Goal: Task Accomplishment & Management: Manage account settings

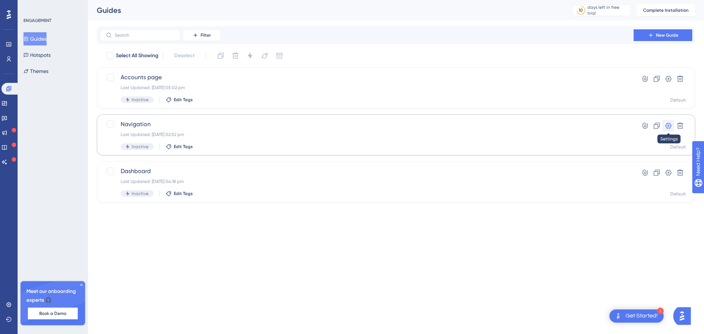
click at [671, 123] on icon at bounding box center [668, 125] width 7 height 7
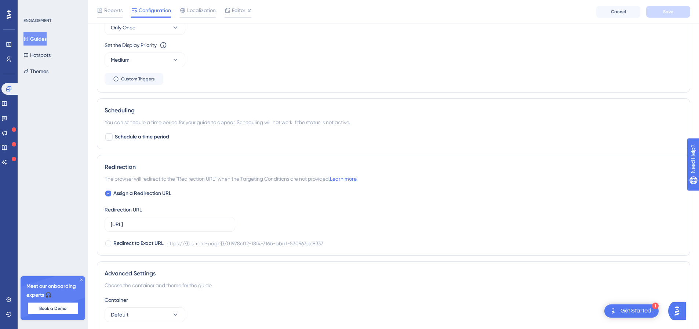
scroll to position [453, 0]
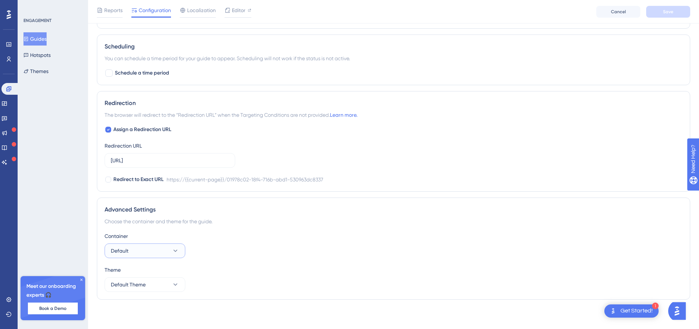
click at [169, 249] on button "Default" at bounding box center [145, 250] width 81 height 15
click at [168, 280] on button "Default Theme" at bounding box center [145, 284] width 81 height 15
drag, startPoint x: 107, startPoint y: 180, endPoint x: 114, endPoint y: 178, distance: 7.7
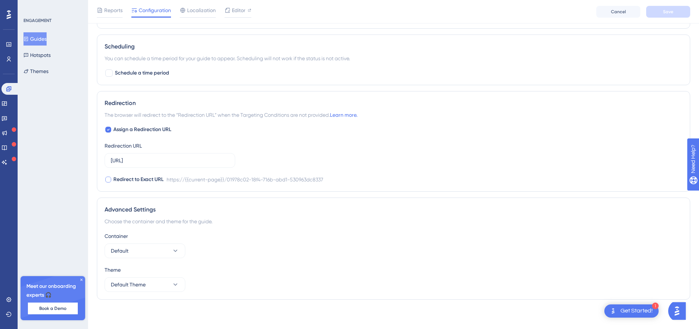
click at [114, 178] on label "Redirect to Exact URL" at bounding box center [134, 179] width 59 height 9
click at [109, 180] on icon at bounding box center [108, 179] width 3 height 6
checkbox input "false"
click at [165, 161] on input "[URL]" at bounding box center [170, 160] width 118 height 8
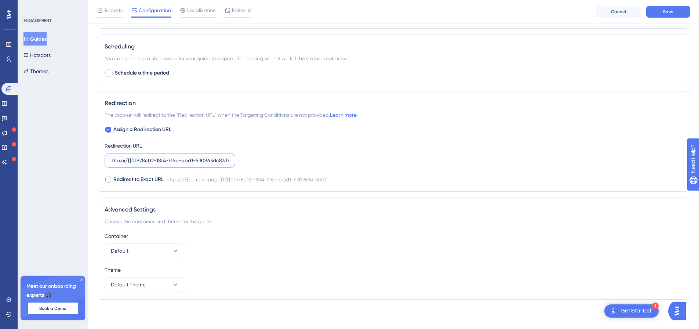
drag, startPoint x: 215, startPoint y: 160, endPoint x: 245, endPoint y: 160, distance: 30.1
click at [245, 160] on div "Assign a Redirection URL Redirection URL https://app.aartha.ai/{{01978c02-18f4-…" at bounding box center [394, 154] width 578 height 59
click at [220, 160] on input "https://app.aartha.ai/{{01978c02-18f4-716b-abd1-530963dc8337" at bounding box center [170, 160] width 118 height 8
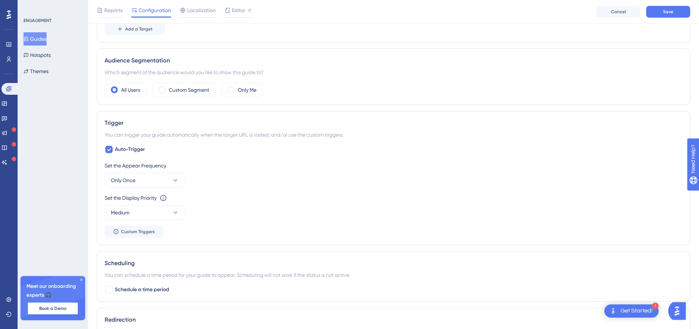
scroll to position [233, 0]
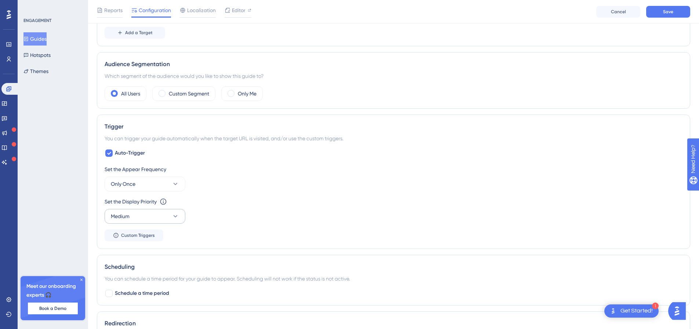
type input "https://app.aartha.ai/{{01978c02-18f4-716b-abd1-530963dc8337"
click at [164, 216] on button "Medium" at bounding box center [145, 216] width 81 height 15
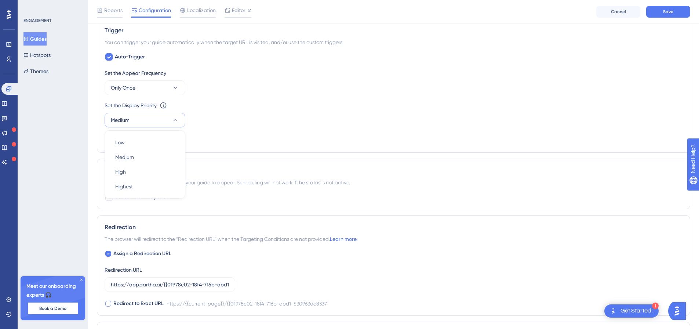
click at [228, 112] on div "Set the Display Priority This option will set the display priority between auto…" at bounding box center [394, 114] width 578 height 26
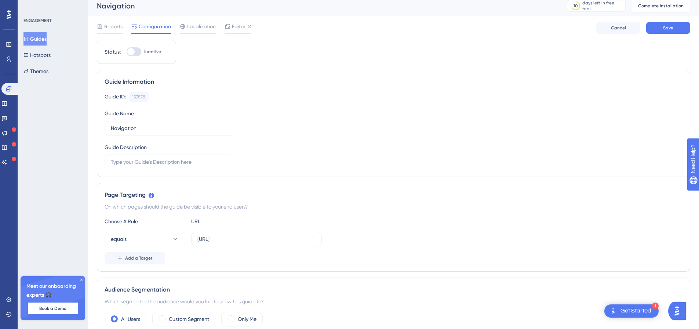
scroll to position [0, 0]
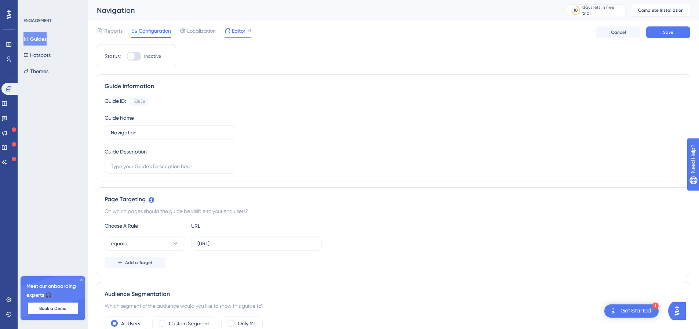
click at [235, 28] on span "Editor" at bounding box center [239, 30] width 14 height 9
click at [48, 70] on button "Themes" at bounding box center [35, 71] width 25 height 13
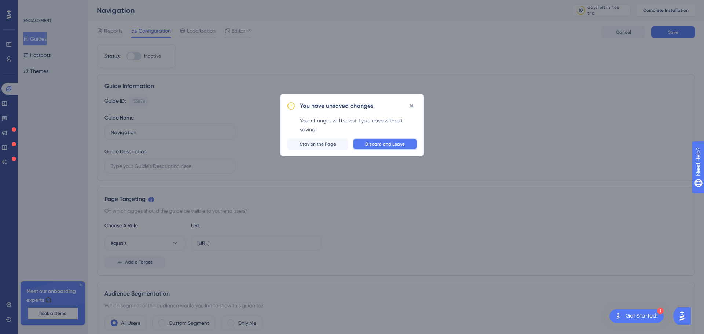
click at [375, 143] on span "Discard and Leave" at bounding box center [385, 144] width 40 height 6
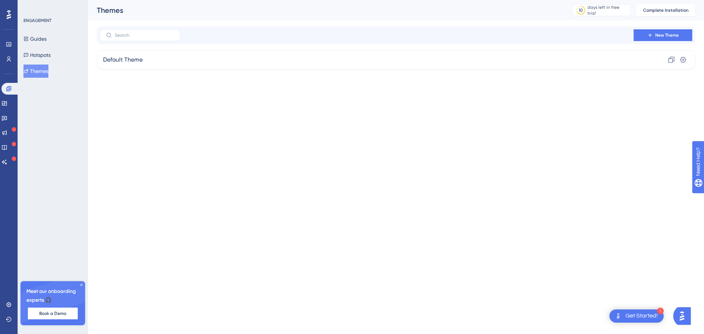
click at [354, 77] on div "Performance Users Engagement Widgets Feedback Product Updates Knowledge Base AI…" at bounding box center [396, 40] width 616 height 81
click at [474, 58] on div "Default Theme Clone Settings" at bounding box center [396, 60] width 599 height 20
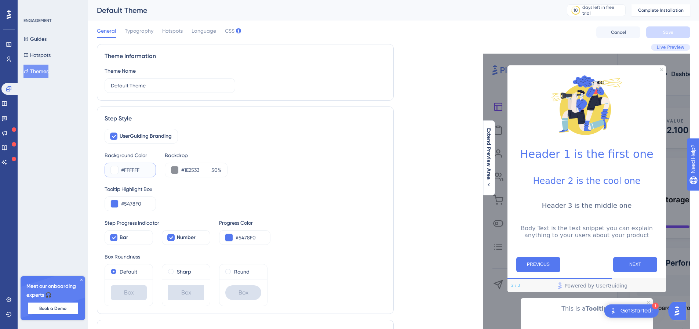
click at [137, 171] on input "#FFFFFF" at bounding box center [135, 169] width 29 height 9
type input "#FAFAFA"
click at [200, 169] on input "#1E2533" at bounding box center [192, 169] width 23 height 9
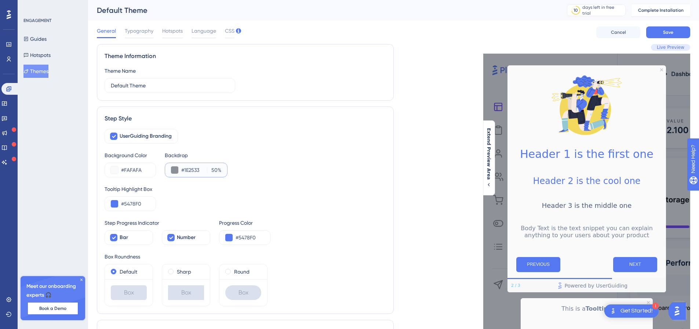
click at [173, 172] on button at bounding box center [174, 169] width 7 height 7
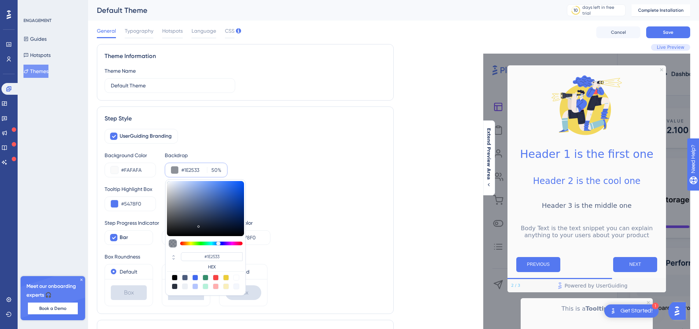
type input "#96a5c3"
type input "#96A5C3"
type input "#90a0c0"
type input "#90A0C0"
type input "#8297c0"
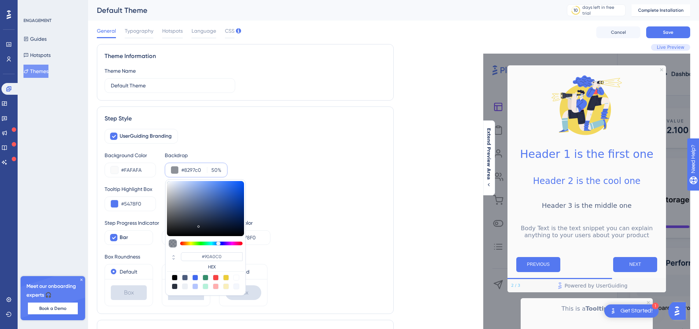
type input "#8297C0"
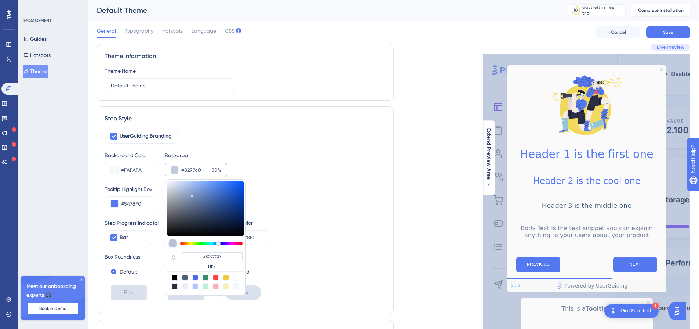
type input "#738fc5"
type input "#738FC5"
type input "#6689ce"
type input "#6689CE"
type input "#577fce"
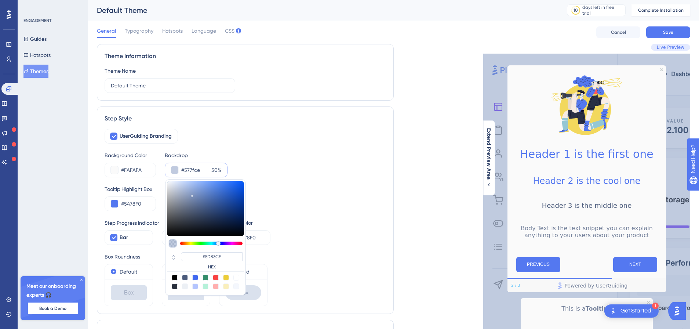
type input "#577FCE"
type input "#527cce"
type input "#527CCE"
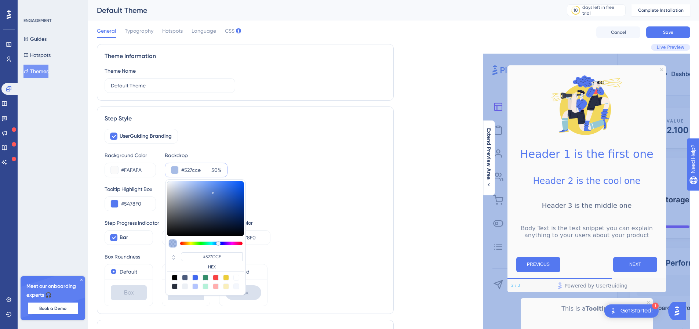
drag, startPoint x: 198, startPoint y: 193, endPoint x: 213, endPoint y: 191, distance: 15.5
click at [213, 191] on div at bounding box center [205, 208] width 77 height 55
click at [192, 168] on input "#527cce" at bounding box center [192, 169] width 23 height 9
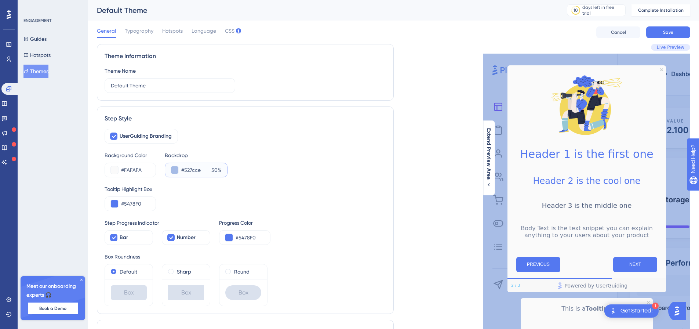
click at [192, 168] on input "#527cce" at bounding box center [192, 169] width 23 height 9
paste input "2363D"
click at [344, 193] on div "Tooltip Highlight Box" at bounding box center [245, 188] width 281 height 9
click at [173, 171] on button at bounding box center [174, 169] width 7 height 7
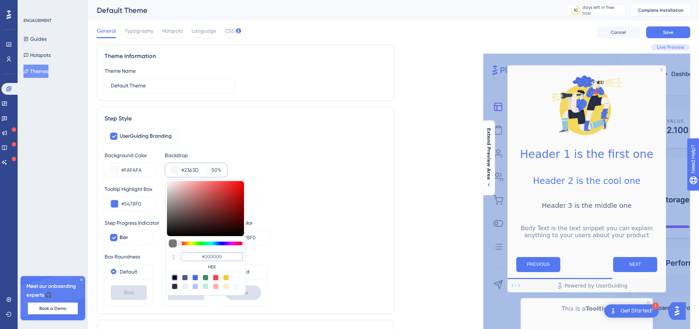
click at [200, 253] on input "#000000" at bounding box center [212, 256] width 62 height 9
click at [201, 253] on input "#000000" at bounding box center [212, 256] width 62 height 9
paste input "2363D2"
type input "#2363d2"
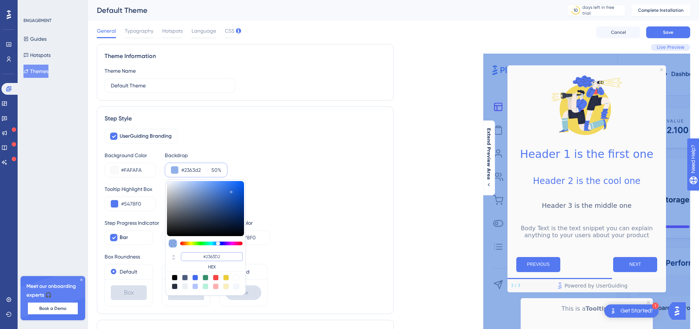
type input "#2363D2"
click at [200, 167] on input "#2363d2" at bounding box center [192, 169] width 23 height 9
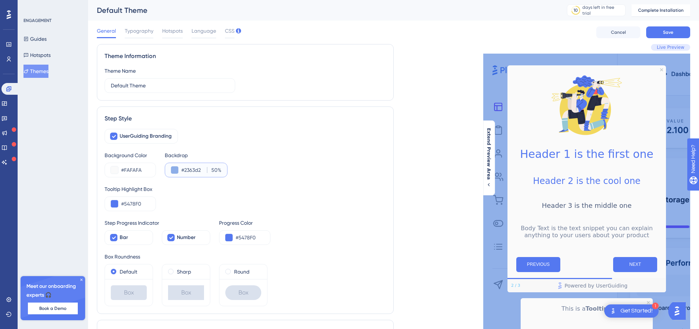
click at [200, 167] on input "#2363d2" at bounding box center [192, 169] width 23 height 9
click at [247, 178] on div "UserGuiding Branding Background Color #FAFAFA Backdrop #2363d2 50 % Tooltip Hig…" at bounding box center [245, 217] width 281 height 177
type input "#FAFAFA"
click at [193, 169] on input "#2363d2" at bounding box center [192, 169] width 23 height 9
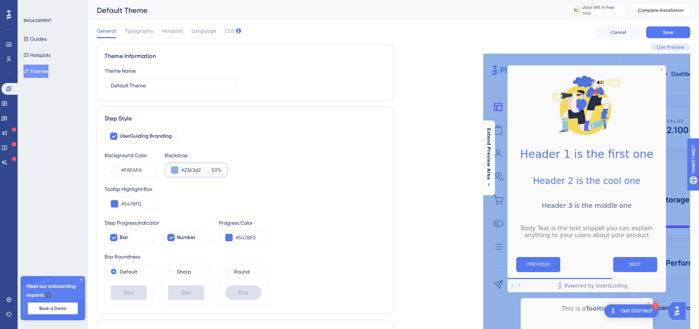
click at [175, 171] on button at bounding box center [174, 169] width 7 height 7
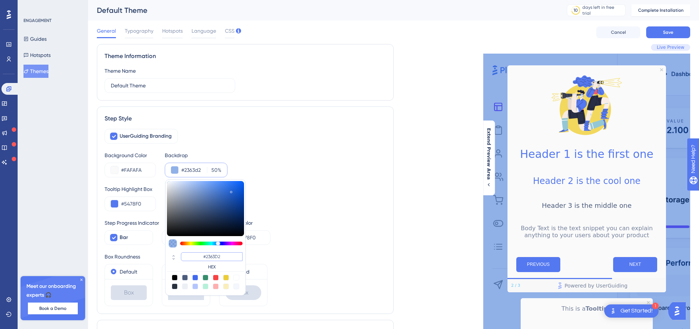
click at [222, 260] on input "#2363D2" at bounding box center [212, 256] width 62 height 9
click at [303, 240] on div "Step Progress Indicator Bar Number Progress Color #5478F0" at bounding box center [245, 231] width 281 height 26
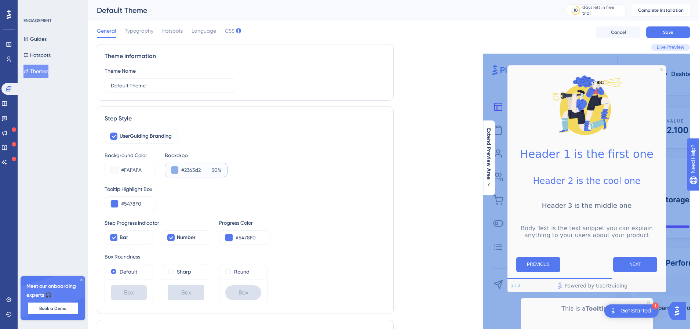
click at [201, 168] on input "#2363d2" at bounding box center [192, 169] width 23 height 9
click at [114, 204] on button at bounding box center [114, 203] width 7 height 7
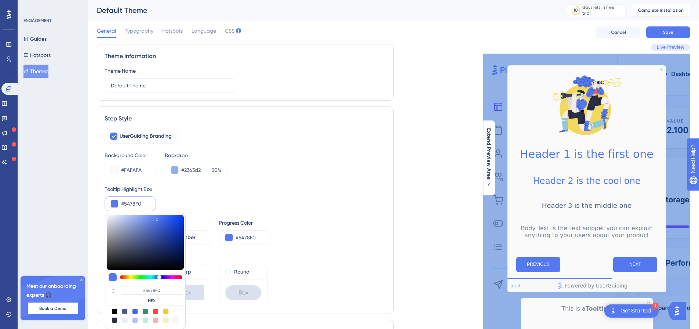
type input "#54f0d4"
type input "#54F0D4"
type input "#54f0a3"
type input "#54F0CF"
type input "#54f087"
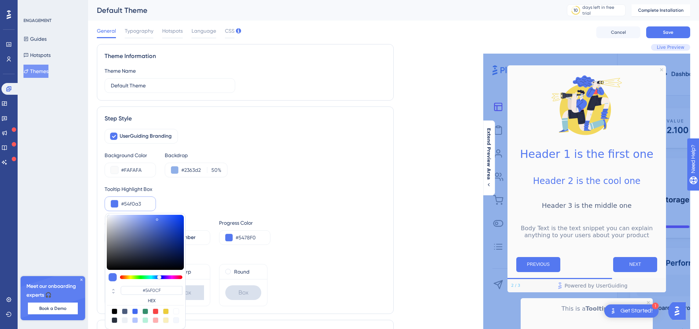
type input "#54F0A3"
type input "#54f071"
type input "#54F087"
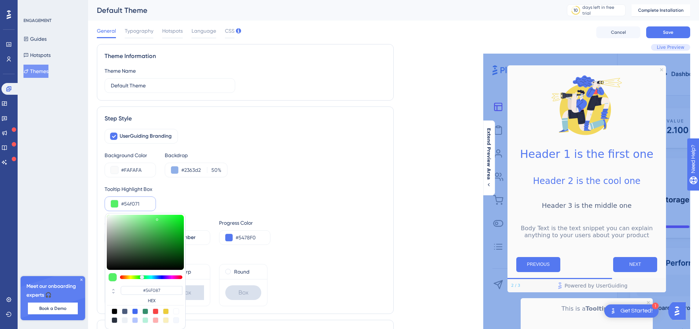
type input "#54f066"
type input "#54F071"
type input "#54f061"
type input "#54F066"
type input "#58f054"
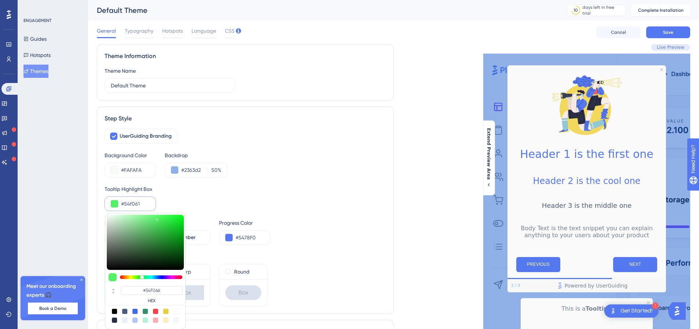
type input "#54F061"
type input "#5df054"
type input "#58F054"
type input "#73f054"
type input "#5DF054"
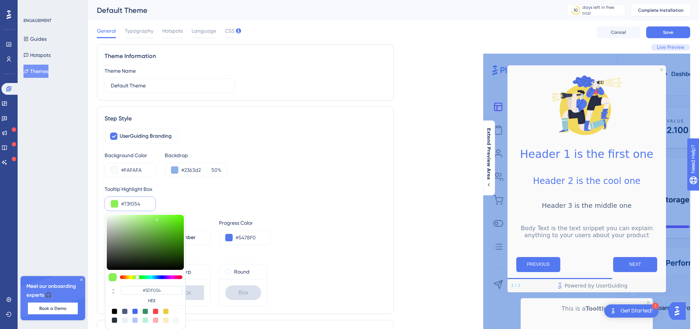
type input "#89f054"
type input "#73F054"
type input "#b0f054"
type input "#89F054"
type input "#f0e354"
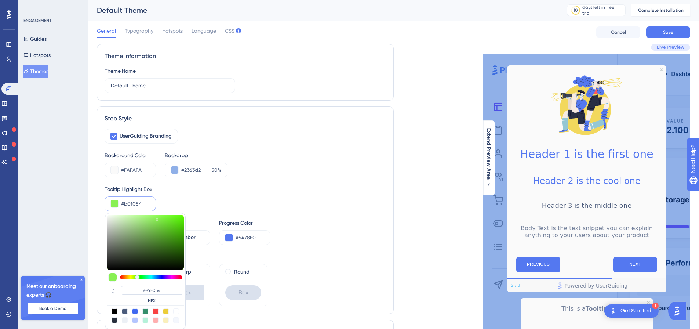
type input "#B0F054"
type input "#f0cd54"
type input "#F0E354"
type input "#f0b754"
type input "#F0CD54"
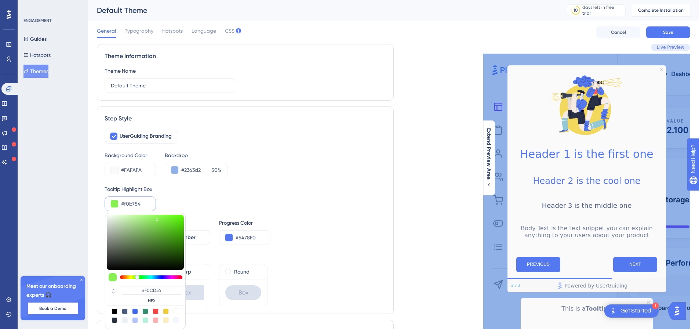
type input "#f0ac54"
type input "#F0AC54"
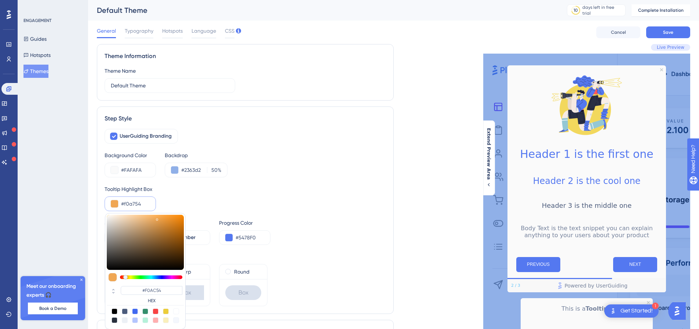
type input "#f0a154"
type input "#F0A154"
type input "#f0de54"
type input "#F0B254"
type input "#dcf054"
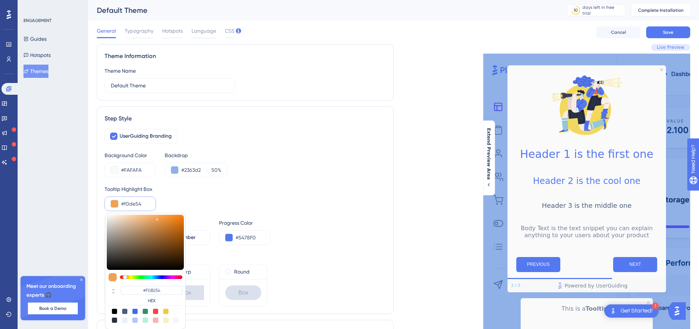
type input "#F0DE54"
type input "#9af054"
type input "#DCF054"
type input "#54f066"
type input "#9AF054"
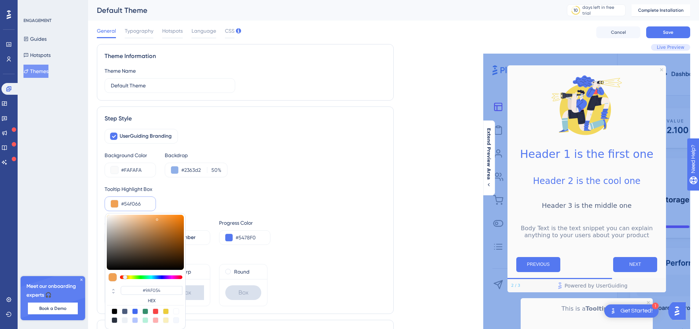
type input "#54f09d"
type input "#54F066"
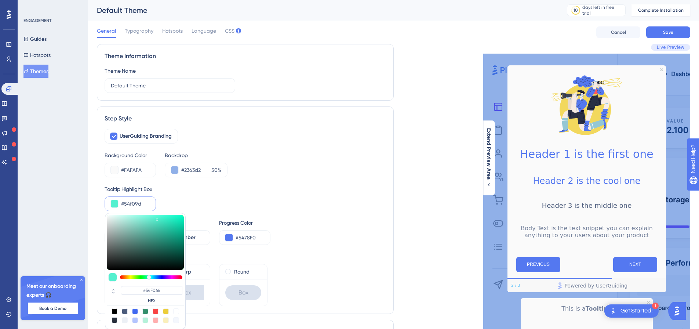
type input "#54f0cf"
type input "#54F09D"
type input "#54c9f0"
type input "#54F0CF"
type input "#5498f0"
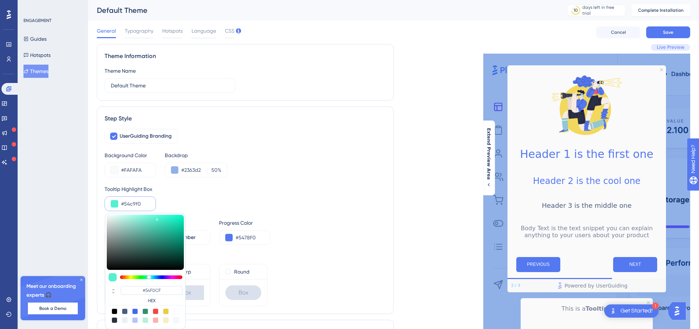
type input "#54C9F0"
type input "#5492f0"
type input "#5498F0"
type input "#5487f0"
type input "#5492F0"
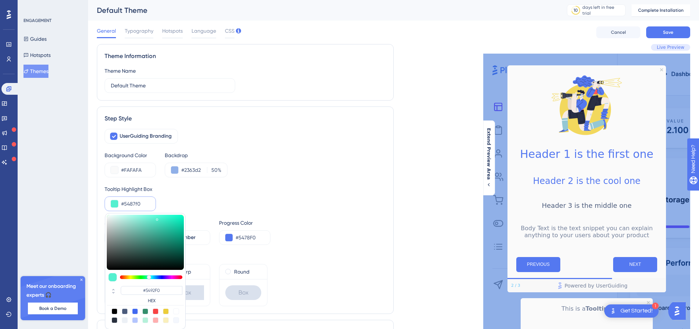
type input "#5471f0"
type input "#5487F0"
type input "#5456f0"
type input "#5471F0"
type input "#7354f0"
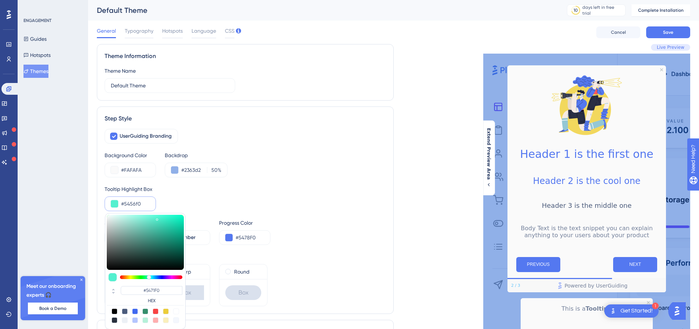
type input "#5456F0"
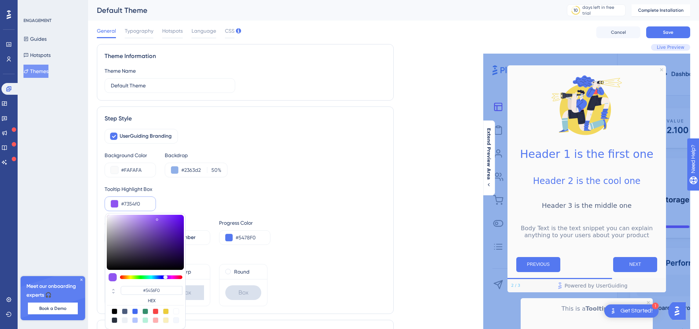
type input "#8f54f0"
type input "#7354F0"
type input "#a554f0"
type input "#8F54F0"
type input "#d154f0"
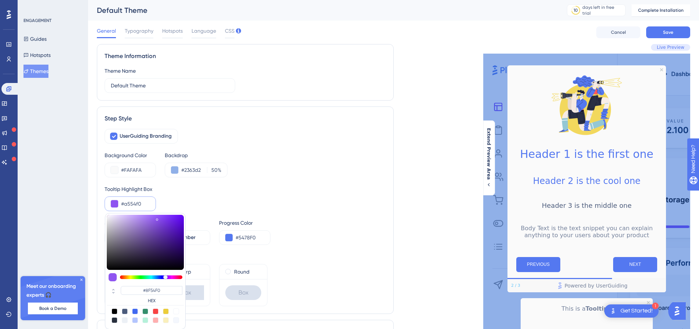
type input "#A554F0"
type input "#f054c8"
type input "#D154F0"
type input "#f05486"
type input "#F054C8"
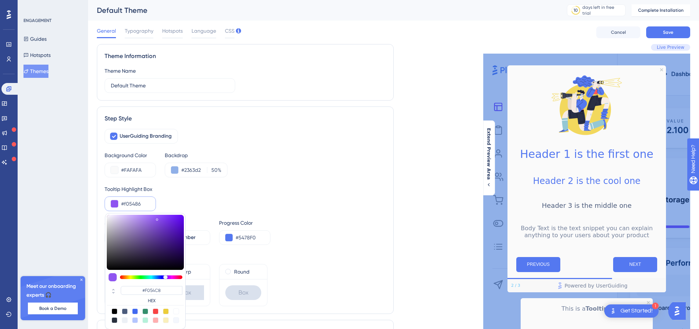
type input "#f0545f"
type input "#F05486"
type input "#f05459"
type input "#F0545F"
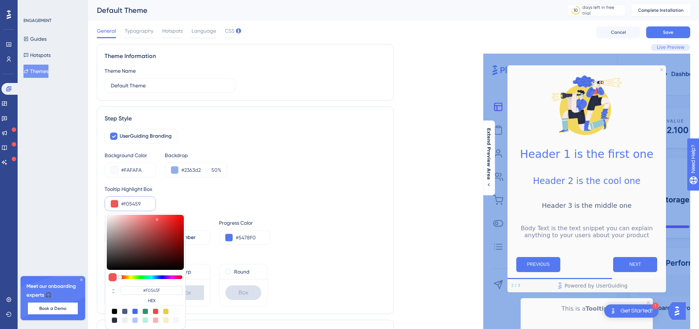
type input "#f05454"
type input "#F05459"
type input "#f05457"
type input "#F05457"
drag, startPoint x: 149, startPoint y: 276, endPoint x: 260, endPoint y: 272, distance: 110.5
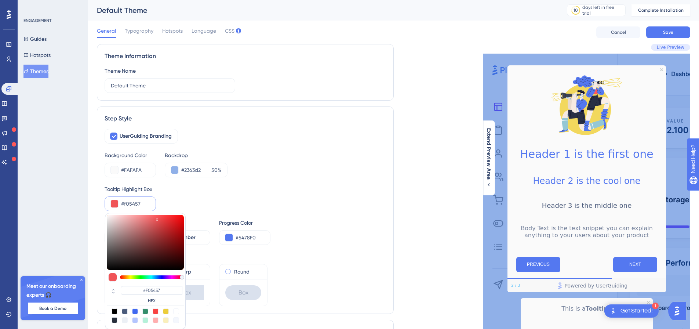
click at [260, 272] on div "UserGuiding Branding Background Color #FAFAFA Backdrop #2363d2 50 % Tooltip Hig…" at bounding box center [245, 217] width 281 height 177
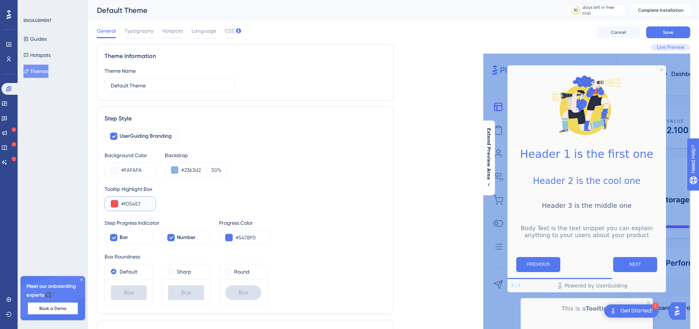
click at [115, 204] on button at bounding box center [114, 203] width 7 height 7
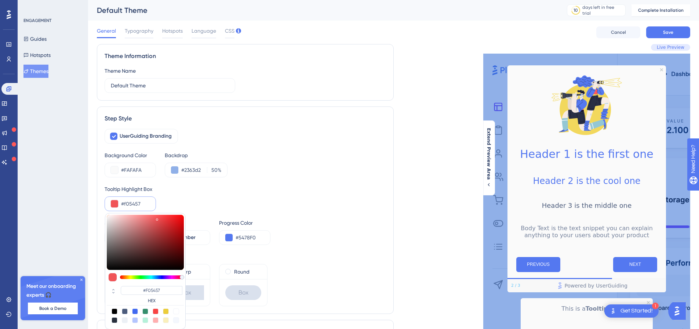
type input "#c53d40"
type input "#C53D40"
type input "#c03a3d"
type input "#C03A3D"
type input "#a72f31"
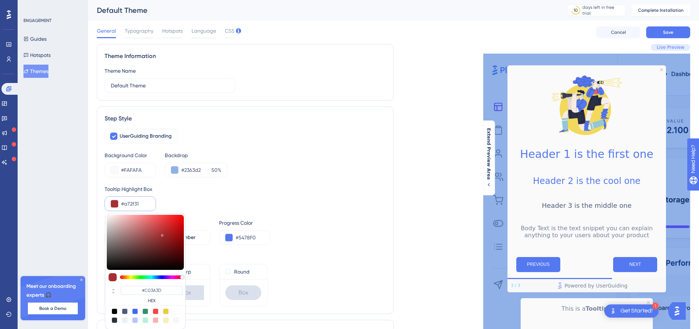
type input "#A72F31"
type input "#8b2628"
type input "#8B2628"
type input "#7c2224"
type input "#7C2224"
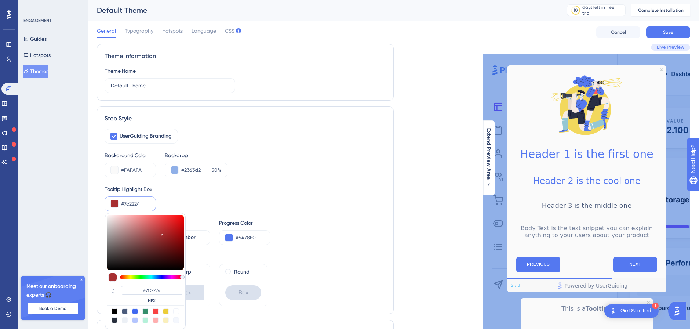
type input "#721f21"
type input "#721F21"
type input "#691e1f"
type input "#691E1F"
type input "#551e1e"
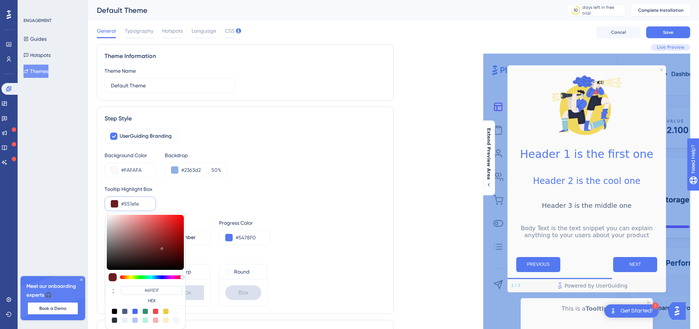
type input "#551E1E"
type input "#522020"
type input "#663333"
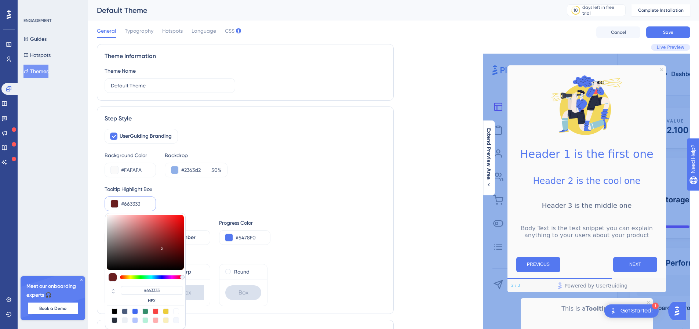
type input "#814949"
type input "#864c4c"
type input "#864C4C"
type input "#8d5050"
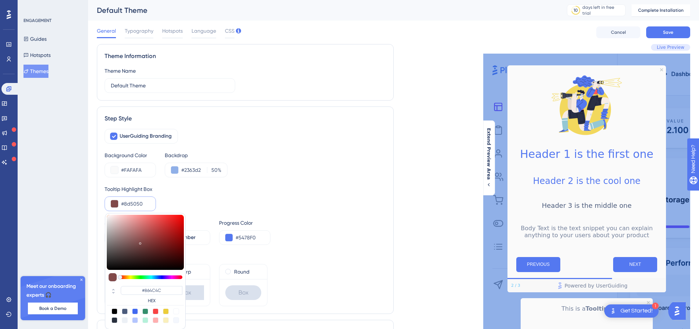
type input "#8D5050"
type input "#8f5252"
type input "#8F5252"
drag, startPoint x: 160, startPoint y: 227, endPoint x: 140, endPoint y: 239, distance: 23.3
click at [140, 239] on div at bounding box center [145, 242] width 77 height 55
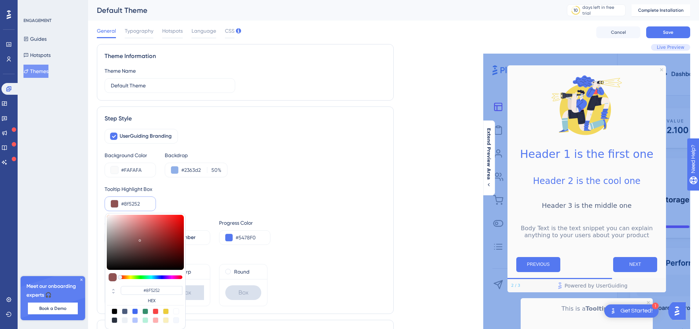
scroll to position [37, 0]
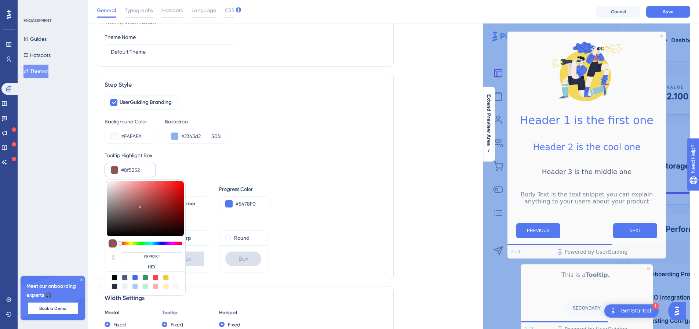
click at [203, 168] on div "Tooltip Highlight Box #8f5252 #8F5252 HEX" at bounding box center [245, 164] width 281 height 26
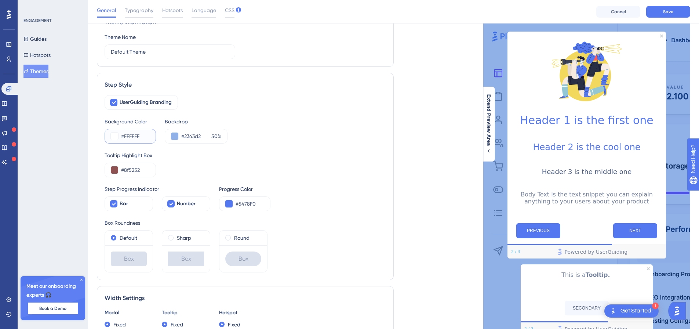
type input "#FAFAFA"
click at [174, 133] on button at bounding box center [174, 135] width 7 height 7
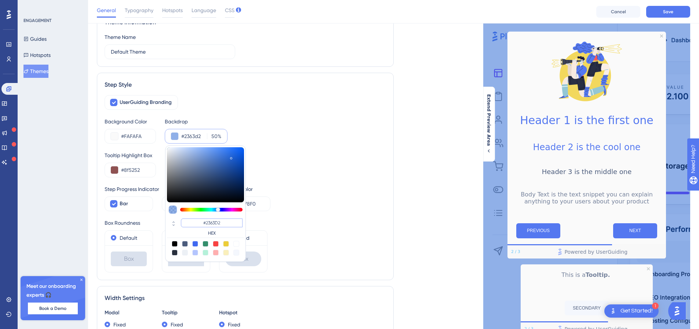
click at [219, 219] on input "#2363D2" at bounding box center [212, 222] width 62 height 9
paste input
type input "#2363D2"
click at [231, 216] on div "#2363D2 HEX" at bounding box center [205, 203] width 81 height 116
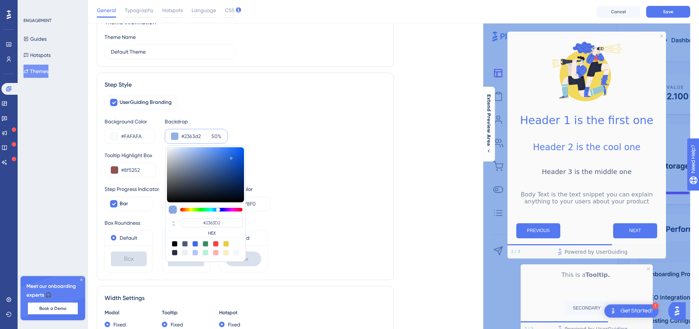
click at [217, 242] on div at bounding box center [216, 244] width 6 height 6
type input "#f84343"
type input "#F84343"
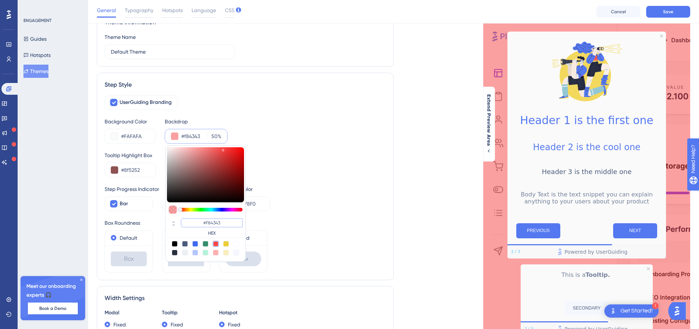
click at [221, 223] on input "#F84343" at bounding box center [212, 222] width 62 height 9
paste input "2363D2"
type input "#2363d2"
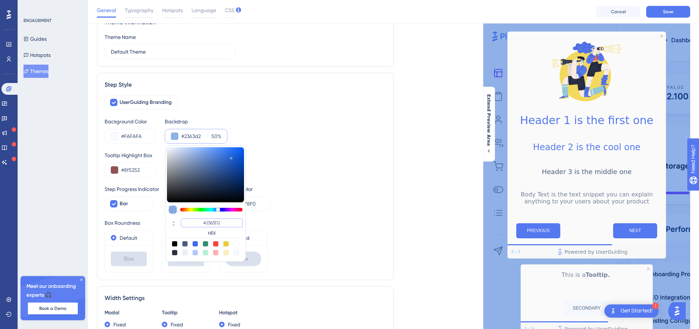
type input "#2363D2"
click at [226, 217] on div "#2363D2 HEX" at bounding box center [205, 227] width 77 height 21
click at [199, 134] on input "#2363d2" at bounding box center [192, 136] width 23 height 9
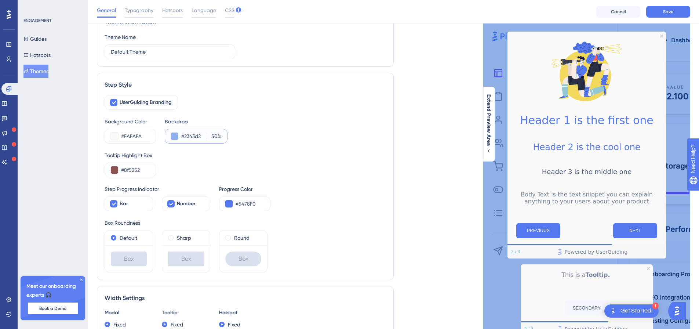
click at [199, 134] on input "#2363d2" at bounding box center [192, 136] width 23 height 9
paste input "F1F7F"
click at [259, 149] on div "UserGuiding Branding Background Color #FAFAFA Backdrop #F1F7F 50 % Tooltip High…" at bounding box center [245, 183] width 281 height 177
click at [177, 135] on button at bounding box center [174, 135] width 7 height 7
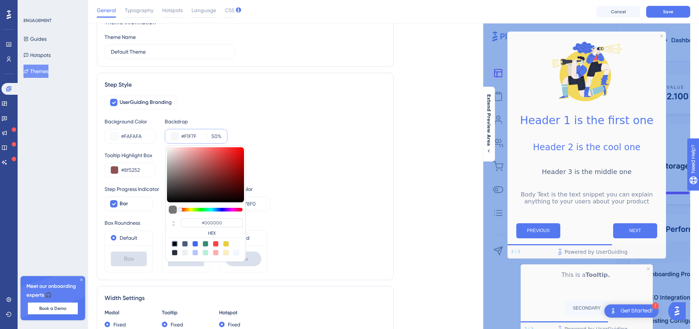
click at [211, 218] on div "#000000 HEX" at bounding box center [205, 227] width 77 height 21
click at [211, 220] on input "#000000" at bounding box center [212, 222] width 62 height 9
paste input "F1F7FF"
type input "#f1f7ff"
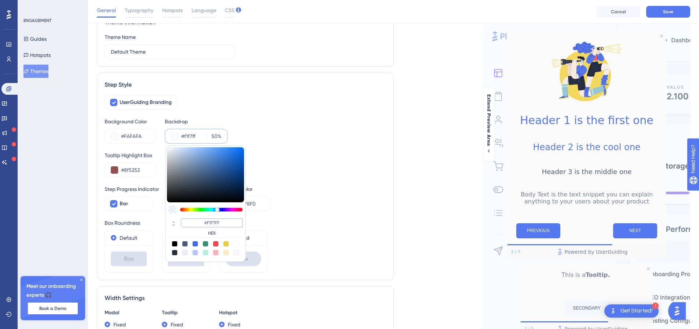
type input "#F1F7FF"
click at [217, 136] on input "50" at bounding box center [213, 136] width 8 height 9
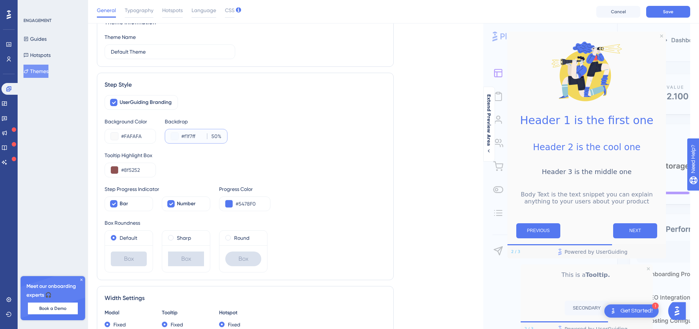
click at [217, 136] on input "50" at bounding box center [213, 136] width 8 height 9
click at [215, 133] on input "50" at bounding box center [213, 136] width 8 height 9
type input "60"
click at [292, 145] on div "UserGuiding Branding Background Color #FAFAFA Backdrop #f1f7ff 60 % Tooltip Hig…" at bounding box center [245, 183] width 281 height 177
click at [296, 163] on div "Tooltip Highlight Box #8f5252" at bounding box center [245, 164] width 281 height 26
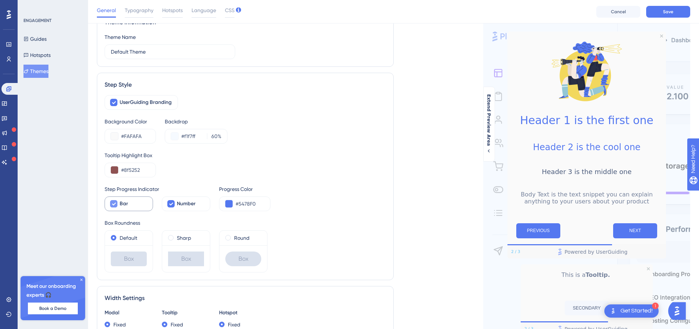
click at [114, 205] on icon at bounding box center [114, 203] width 4 height 3
click at [114, 205] on div at bounding box center [113, 203] width 7 height 7
click at [114, 205] on icon at bounding box center [114, 203] width 4 height 3
click at [114, 205] on div at bounding box center [113, 203] width 7 height 7
checkbox input "true"
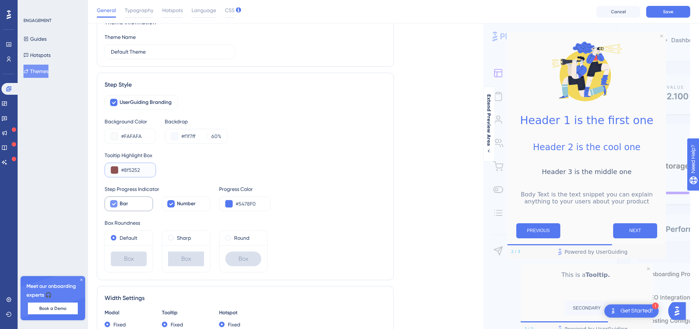
click at [139, 172] on input "#8f5252" at bounding box center [135, 169] width 29 height 9
paste input "08848"
click at [213, 164] on div "Tooltip Highlight Box #08848" at bounding box center [245, 164] width 281 height 26
click at [124, 168] on input "#08848" at bounding box center [135, 169] width 29 height 9
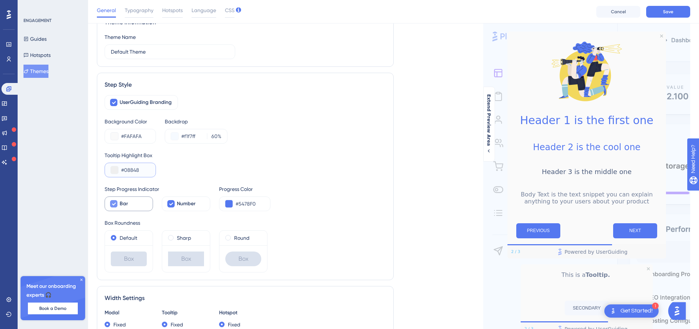
click at [149, 169] on input "#08848" at bounding box center [135, 169] width 29 height 9
type input "#088480"
click at [189, 163] on div "Tooltip Highlight Box #088480" at bounding box center [245, 164] width 281 height 26
click at [229, 237] on span at bounding box center [228, 238] width 6 height 6
click at [233, 236] on input "radio" at bounding box center [233, 236] width 0 height 0
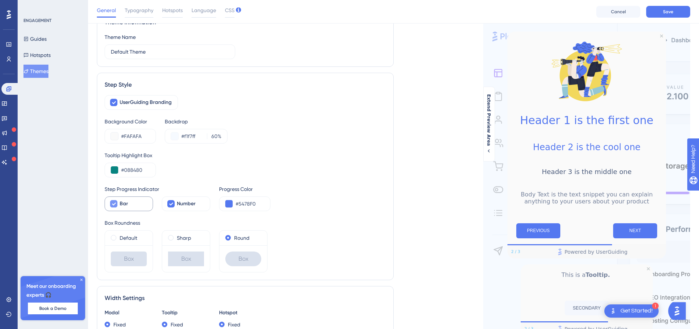
click at [274, 241] on div "Default Box Sharp Box Round Box" at bounding box center [245, 251] width 281 height 42
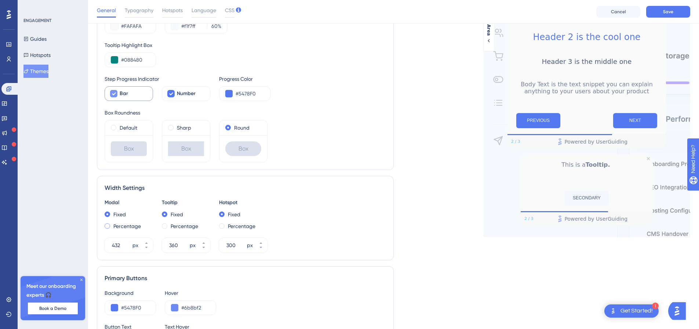
click at [123, 228] on label "Percentage" at bounding box center [127, 226] width 28 height 9
click at [118, 213] on label "Fixed" at bounding box center [119, 214] width 12 height 9
type input "432"
click at [143, 306] on input "#5478F0" at bounding box center [135, 307] width 29 height 9
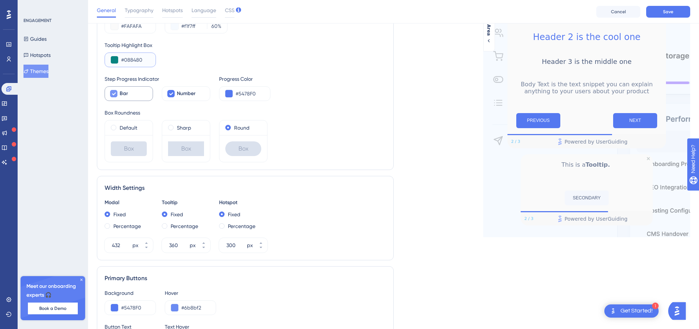
click at [141, 59] on input "#088480" at bounding box center [135, 59] width 29 height 9
click at [146, 308] on input "#5478F0" at bounding box center [135, 307] width 29 height 9
click at [147, 308] on input "#5478F0" at bounding box center [135, 307] width 29 height 9
paste input "08848"
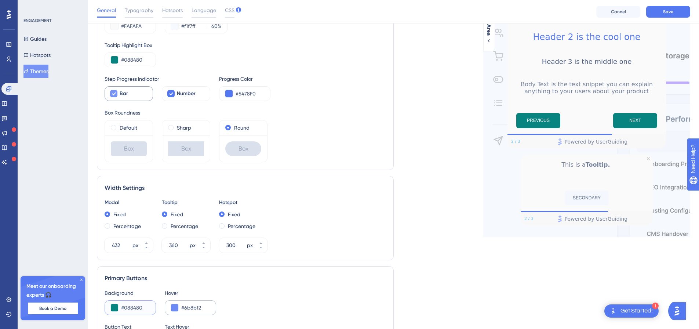
type input "#088480"
click at [207, 307] on input "#6b8bf2" at bounding box center [195, 307] width 29 height 9
paste input "088480"
click at [176, 309] on button at bounding box center [174, 307] width 7 height 7
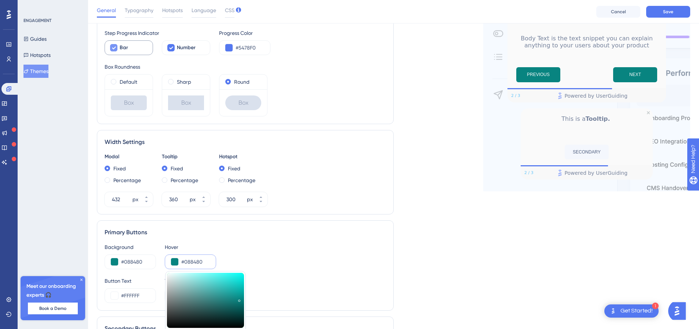
scroll to position [220, 0]
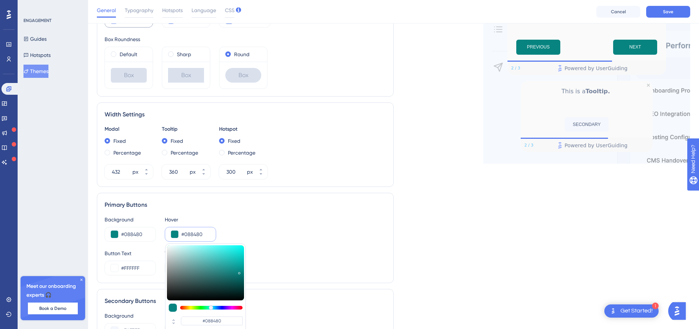
type input "#077e7a"
type input "#077E7A"
type input "#09817d"
type input "#09817D"
type input "#0b8581"
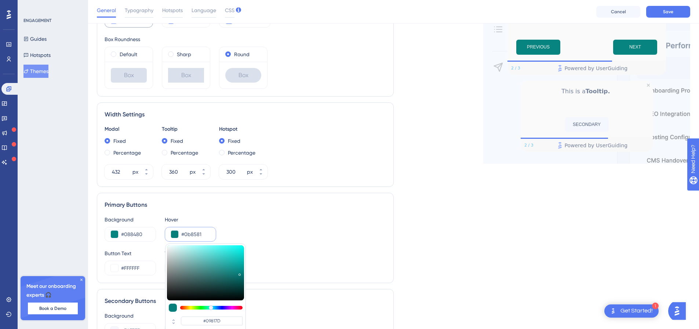
type input "#0B8581"
type input "#0e8a86"
type input "#0E8A86"
type input "#118d89"
type input "#118D89"
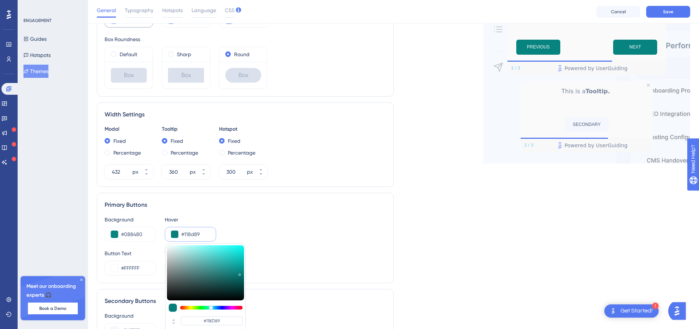
type input "#189692"
type input "#21a19d"
type input "#21A19D"
type input "#2daca8"
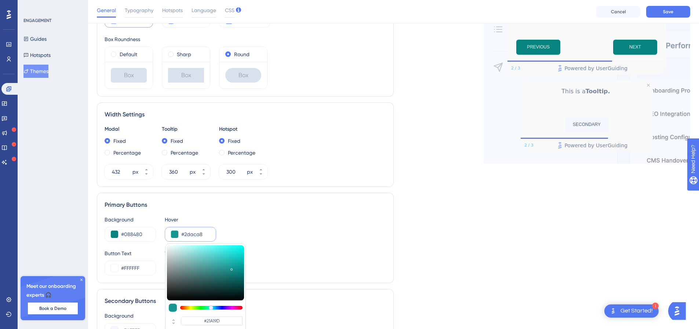
type input "#2DACA8"
type input "#35afab"
type input "#35AFAB"
type input "#3db4b0"
type input "#3DB4B0"
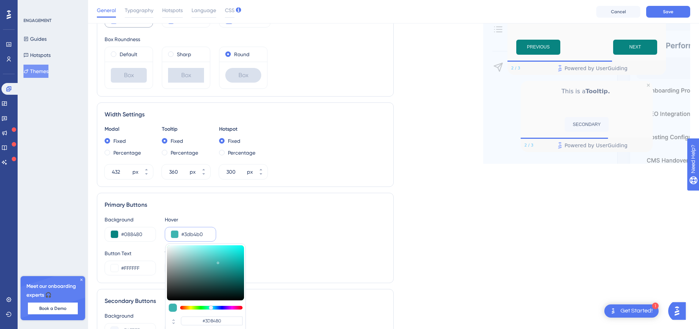
type input "#42b6b2"
type input "#42B6B2"
type input "#45b8b4"
type input "#45B8B4"
type input "#4abbb7"
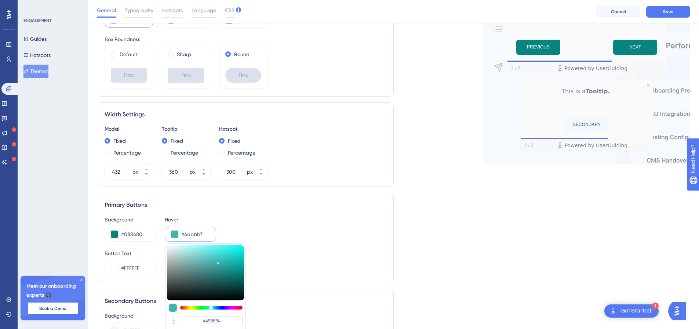
type input "#4ABBB7"
drag, startPoint x: 240, startPoint y: 273, endPoint x: 213, endPoint y: 260, distance: 29.5
click at [213, 260] on div at bounding box center [213, 261] width 1 height 3
type input "#4bbbb7"
type input "#4BBBB7"
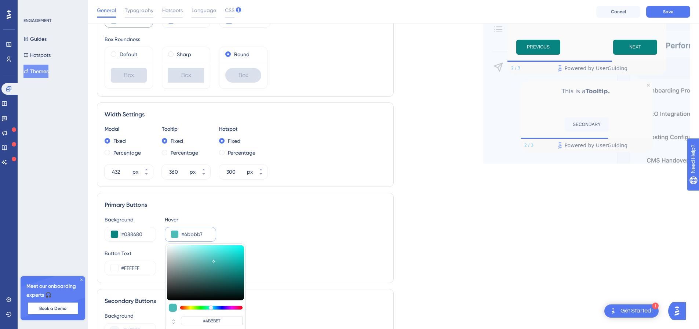
type input "#4dbbb7"
type input "#4DBBB7"
type input "#5adad5"
type input "#5ADAD5"
type input "#5fe7e2"
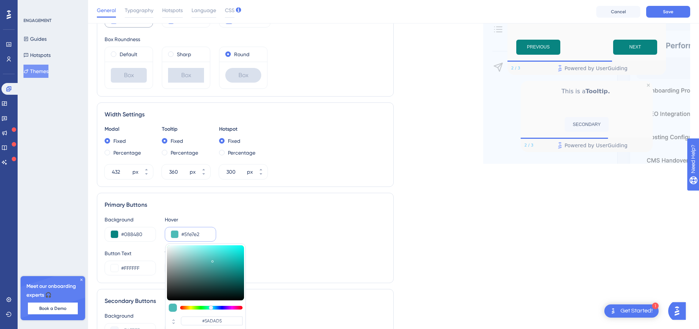
type input "#5FE7E2"
type input "#60f0ea"
type input "#60F0EA"
type input "#60f6f0"
type input "#60F6F0"
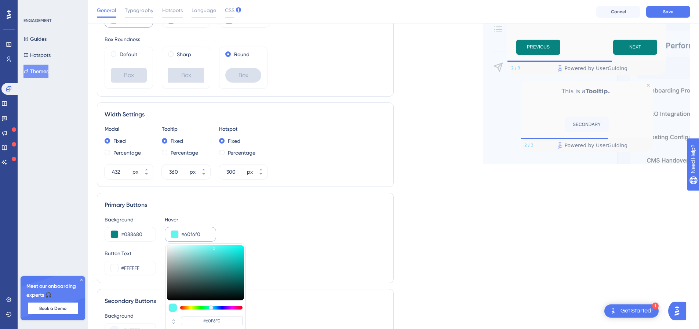
type input "#60f8f2"
type input "#60F8F2"
type input "#60faf4"
type input "#60FAF4"
type input "#5ef6f1"
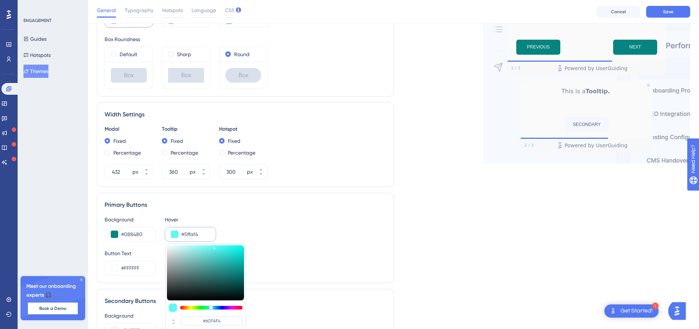
type input "#5EF6F1"
type input "#57e9e4"
type input "#57E9E4"
type input "#54e4df"
type input "#54E4DF"
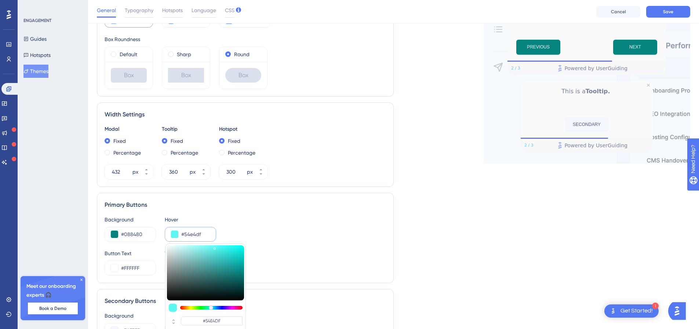
type input "#52dfda"
type input "#52DFDA"
type input "#51ddd8"
type input "#51DDD8"
type input "#52d4d0"
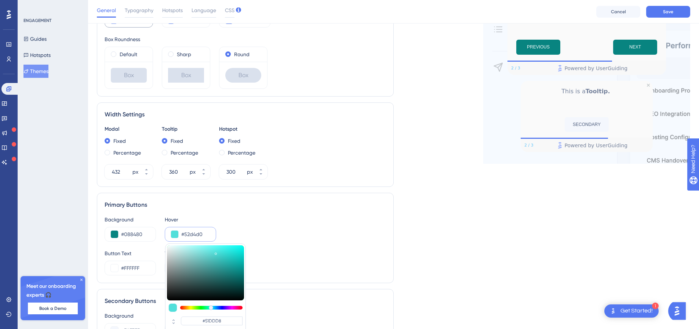
type input "#52D4D0"
type input "#55ccc8"
type input "#55CCC8"
type input "#56cac6"
type input "#56CAC6"
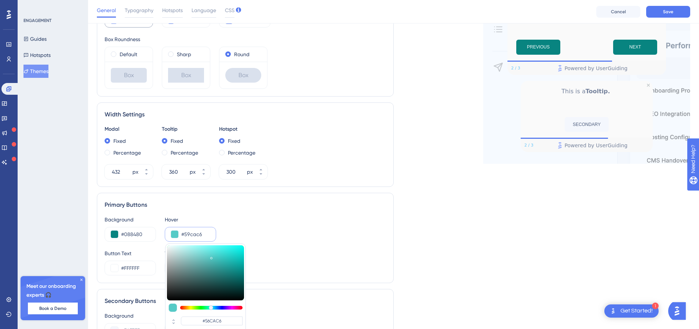
type input "#5ccac6"
type input "#5CCAC6"
type input "#67cac7"
type input "#67CAC7"
type input "#6fcac8"
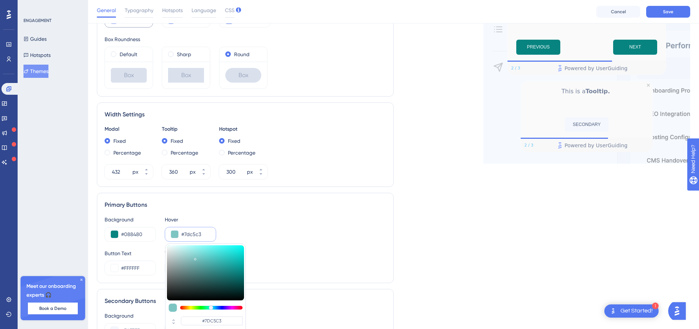
drag, startPoint x: 213, startPoint y: 260, endPoint x: 195, endPoint y: 257, distance: 18.1
click at [195, 257] on div at bounding box center [195, 258] width 1 height 3
drag, startPoint x: 197, startPoint y: 258, endPoint x: 205, endPoint y: 264, distance: 10.5
click at [201, 267] on div at bounding box center [205, 272] width 77 height 55
drag, startPoint x: 204, startPoint y: 268, endPoint x: 236, endPoint y: 259, distance: 33.7
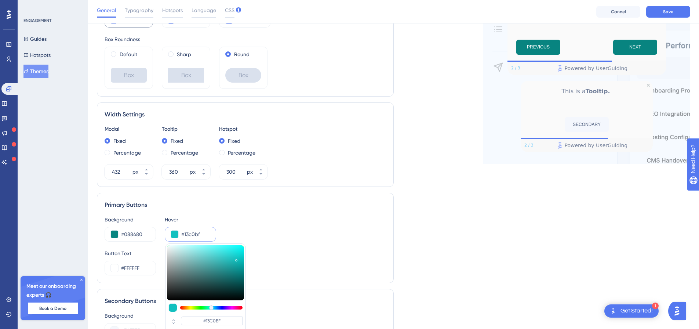
click at [236, 259] on div at bounding box center [205, 272] width 77 height 55
click at [201, 234] on input "#13c0bf" at bounding box center [195, 234] width 29 height 9
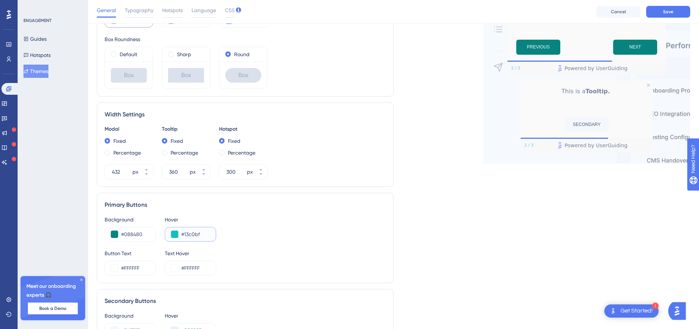
paste input "088480"
click at [177, 233] on button at bounding box center [174, 233] width 7 height 7
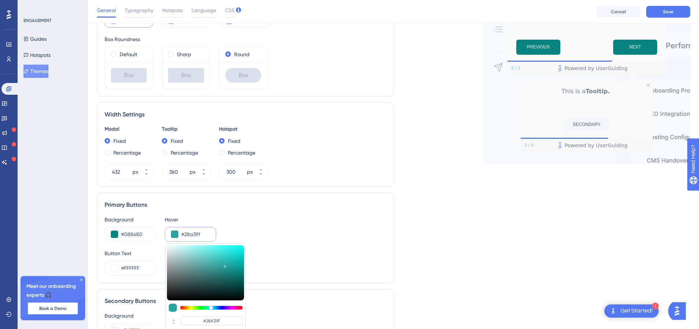
click at [225, 265] on div at bounding box center [205, 272] width 77 height 55
click at [273, 231] on div "Background #088480 Hover #28a39f #28A39F HEX" at bounding box center [245, 228] width 281 height 26
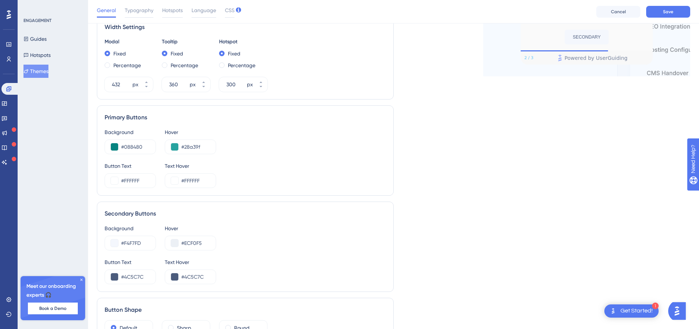
scroll to position [378, 0]
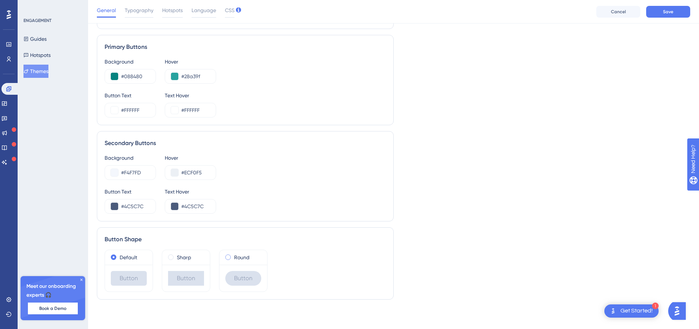
click at [231, 256] on div "Round" at bounding box center [243, 257] width 36 height 9
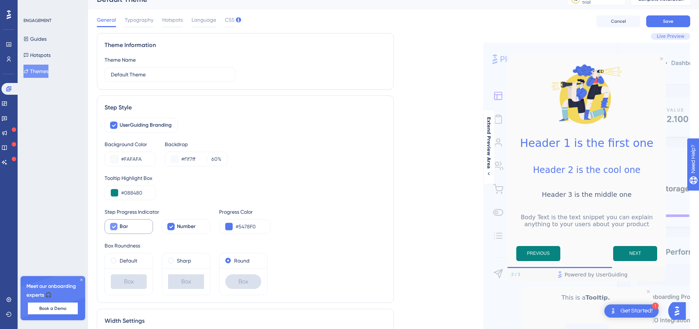
scroll to position [0, 0]
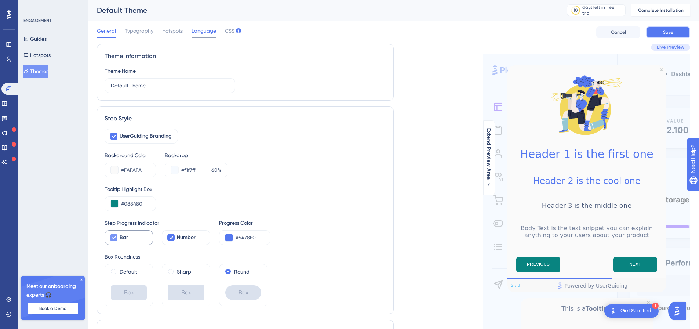
drag, startPoint x: 661, startPoint y: 31, endPoint x: 213, endPoint y: 32, distance: 448.2
click at [246, 33] on div "General Typography Hotspots Language CSS Cancel Save" at bounding box center [393, 32] width 593 height 23
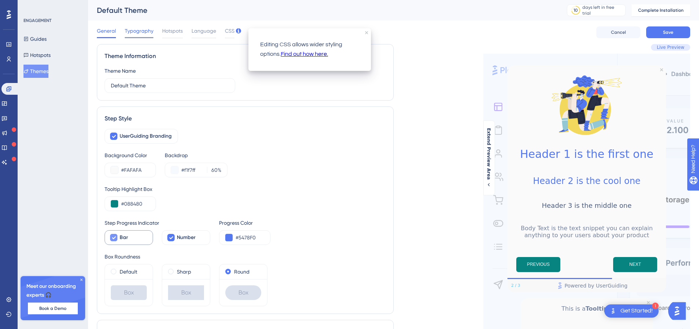
click at [149, 32] on span "Typography" at bounding box center [139, 30] width 29 height 9
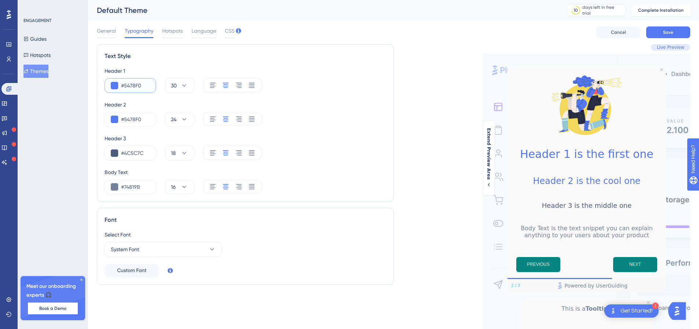
click at [142, 86] on input "#5478F0" at bounding box center [135, 85] width 29 height 9
paste input "AC0B0B"
click at [140, 117] on input "#5478F0" at bounding box center [135, 119] width 29 height 9
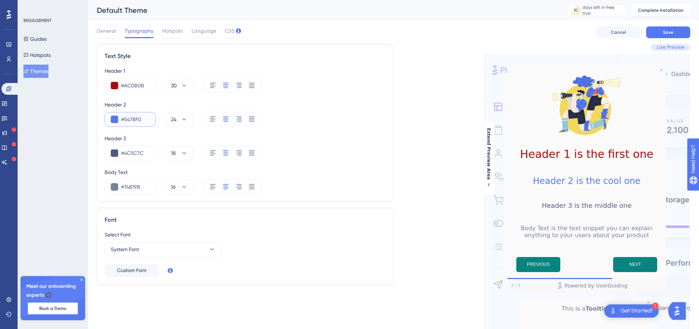
paste input "AC0B0B"
click at [148, 253] on button "System Font" at bounding box center [163, 249] width 117 height 15
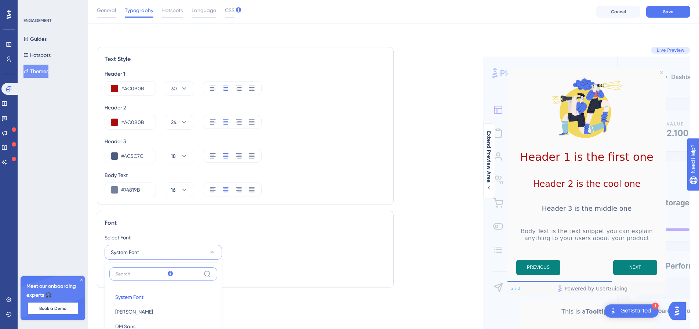
scroll to position [172, 0]
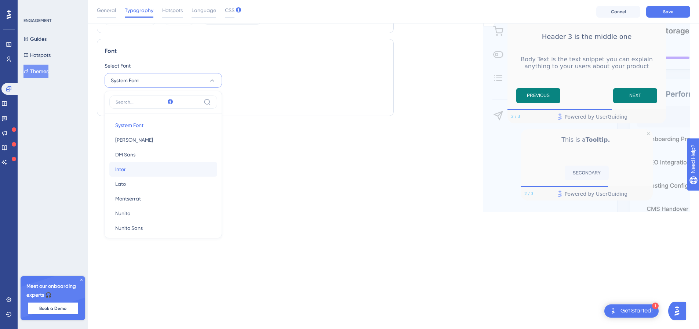
click at [143, 168] on button "Inter Inter" at bounding box center [163, 169] width 108 height 15
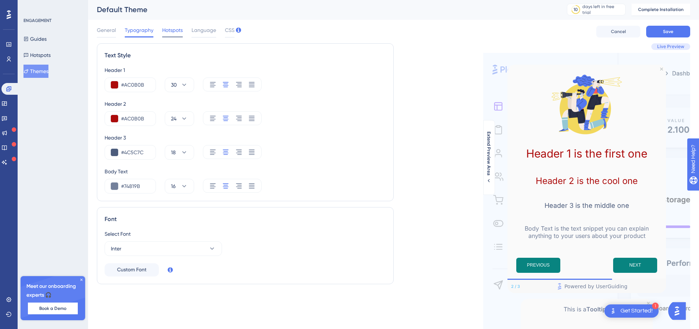
scroll to position [0, 0]
click at [176, 32] on span "Hotspots" at bounding box center [172, 30] width 21 height 9
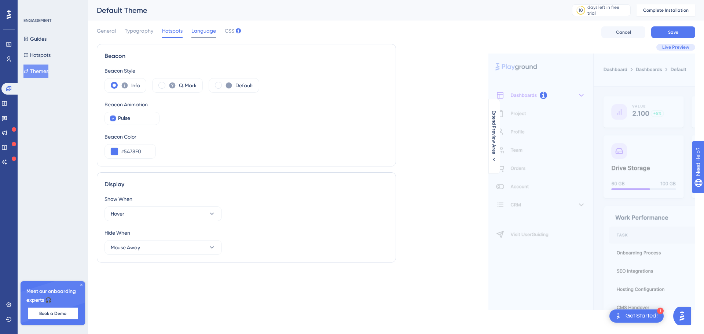
click at [207, 30] on span "Language" at bounding box center [203, 30] width 25 height 9
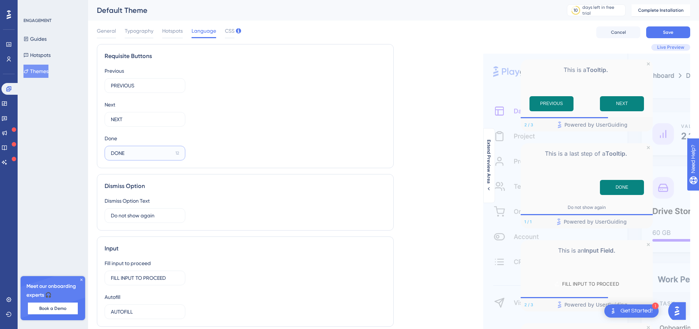
click at [150, 156] on input "DONE" at bounding box center [142, 153] width 62 height 8
click at [170, 185] on div "Dismiss Option" at bounding box center [245, 186] width 281 height 9
click at [233, 30] on span "CSS" at bounding box center [230, 30] width 10 height 9
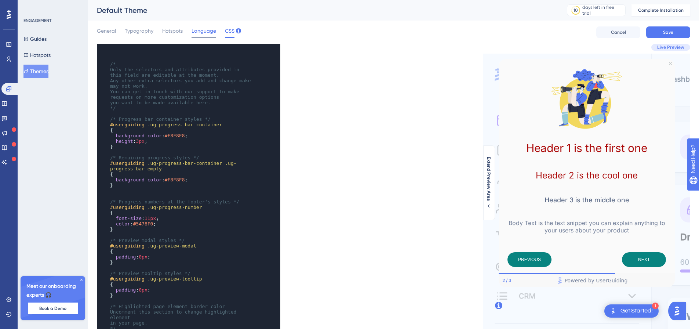
click at [209, 30] on span "Language" at bounding box center [203, 30] width 25 height 9
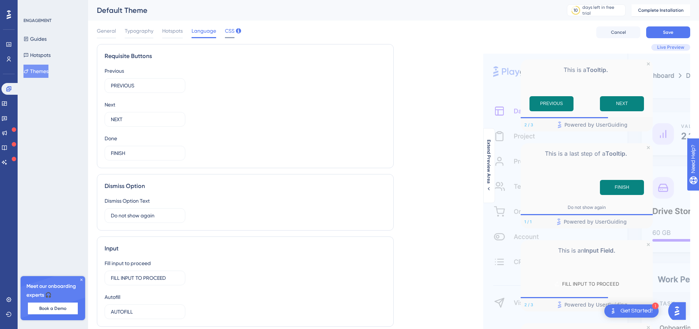
click at [225, 31] on span "CSS" at bounding box center [230, 30] width 10 height 9
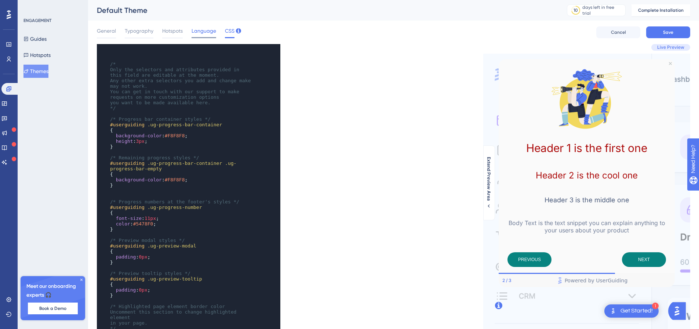
click at [193, 33] on span "Language" at bounding box center [203, 30] width 25 height 9
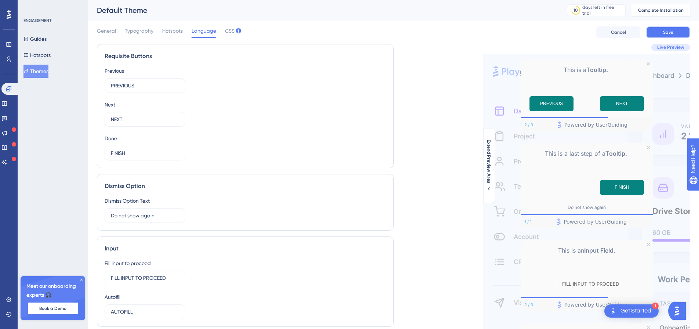
click at [669, 31] on span "Save" at bounding box center [668, 32] width 10 height 6
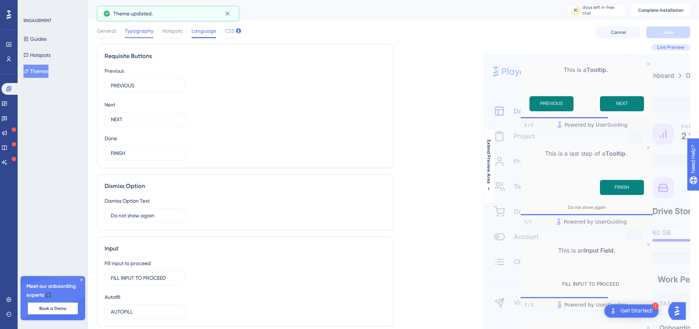
click at [139, 28] on span "Typography" at bounding box center [139, 30] width 29 height 9
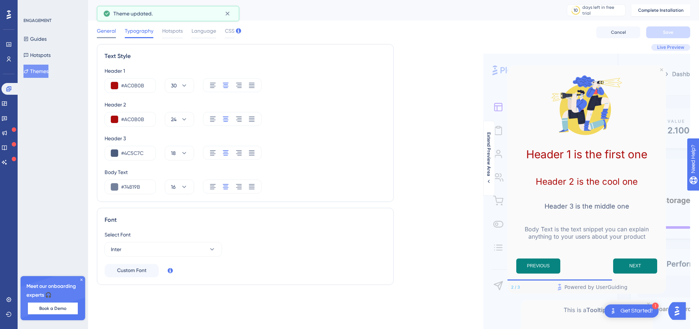
click at [109, 36] on div "General" at bounding box center [106, 32] width 19 height 12
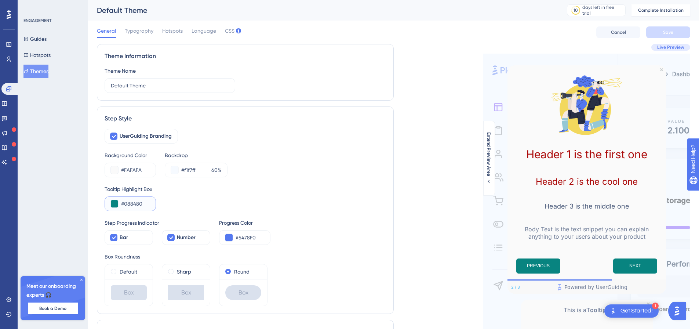
click at [141, 204] on input "#088480" at bounding box center [135, 203] width 29 height 9
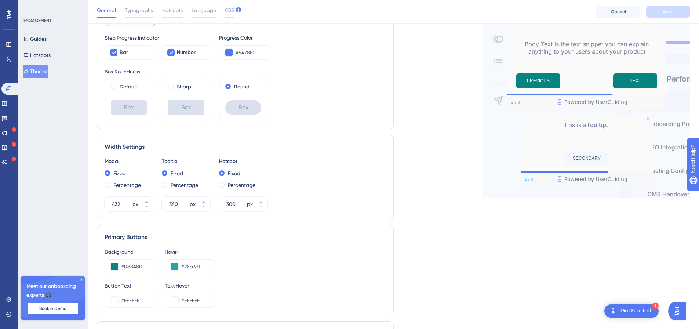
scroll to position [220, 0]
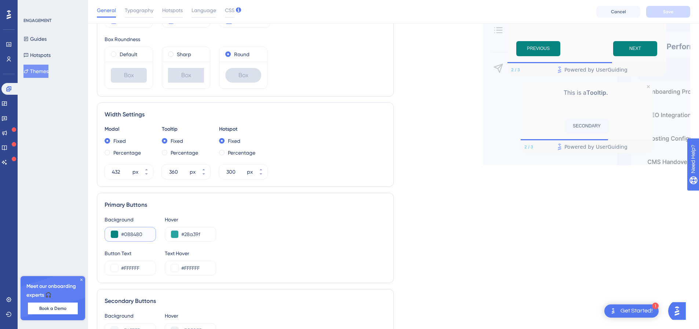
click at [146, 237] on input "#088480" at bounding box center [135, 234] width 29 height 9
paste input "AC0B0B"
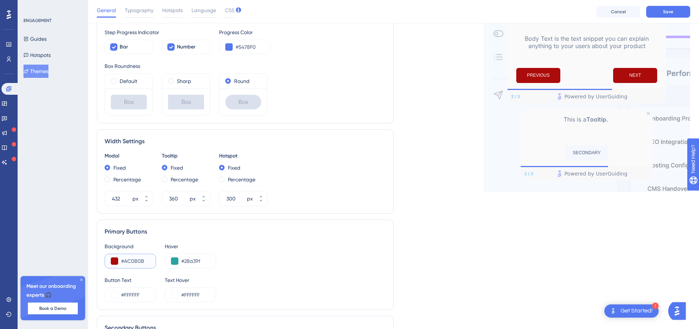
scroll to position [147, 0]
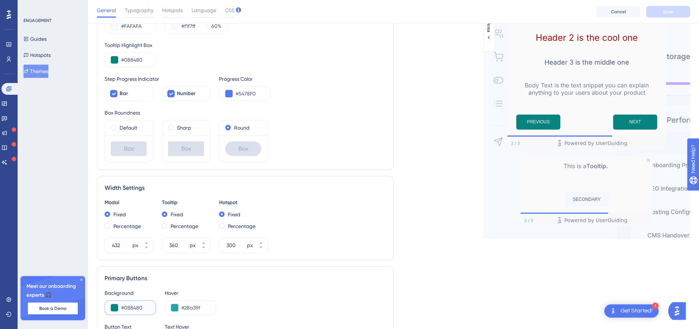
paste input "F172A"
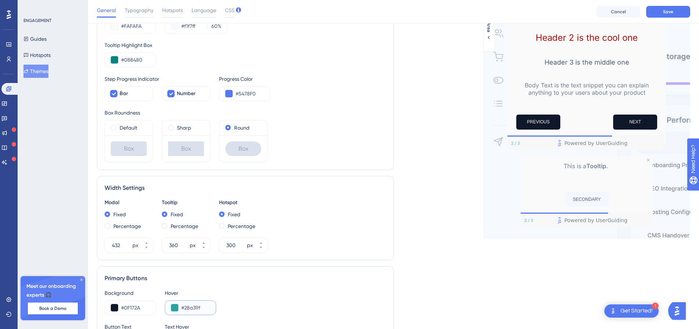
click at [194, 306] on input "#28a39f" at bounding box center [195, 307] width 29 height 9
click at [205, 306] on input "#28a39f" at bounding box center [195, 307] width 29 height 9
paste input "0F172A"
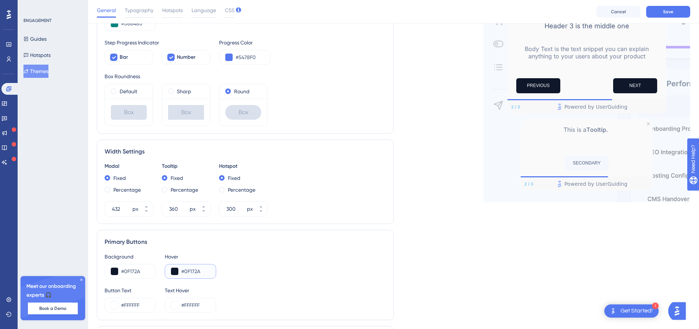
scroll to position [183, 0]
click at [173, 270] on button at bounding box center [174, 270] width 7 height 7
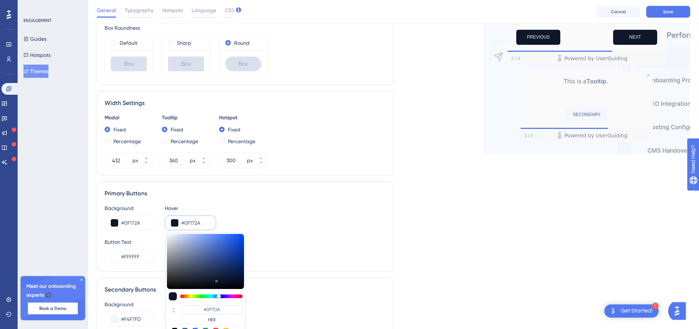
scroll to position [257, 0]
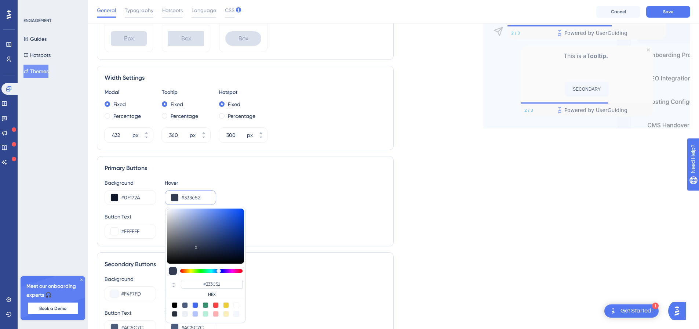
drag, startPoint x: 215, startPoint y: 256, endPoint x: 196, endPoint y: 246, distance: 21.2
click at [196, 246] on div at bounding box center [205, 235] width 77 height 55
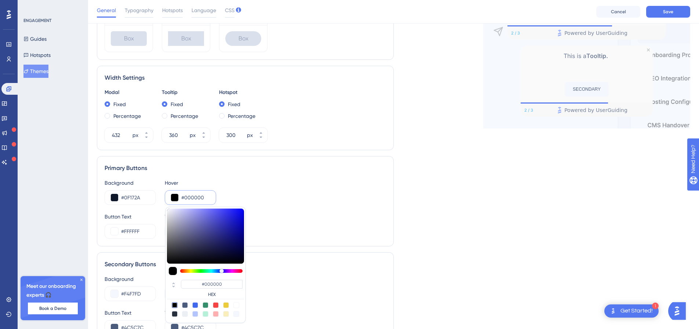
drag, startPoint x: 197, startPoint y: 246, endPoint x: 192, endPoint y: 266, distance: 20.5
click at [192, 266] on div "#000000 HEX" at bounding box center [205, 264] width 81 height 116
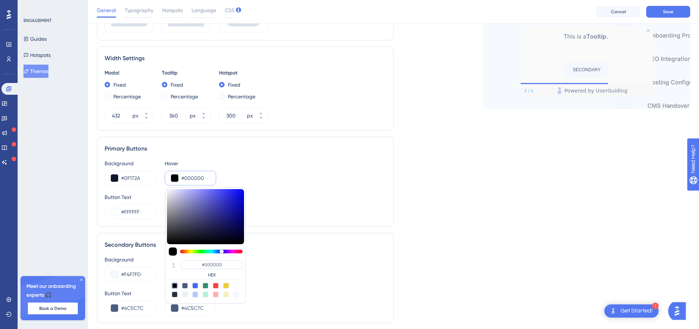
scroll to position [293, 0]
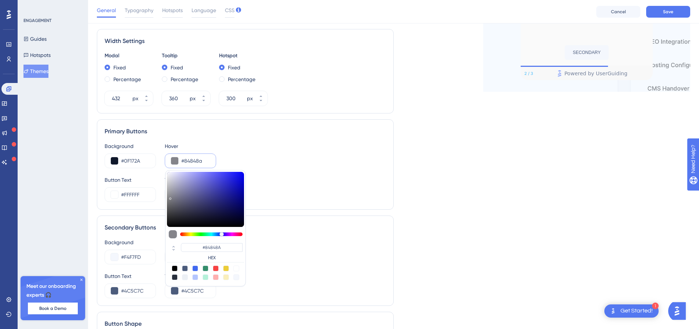
click at [170, 197] on div at bounding box center [205, 199] width 77 height 55
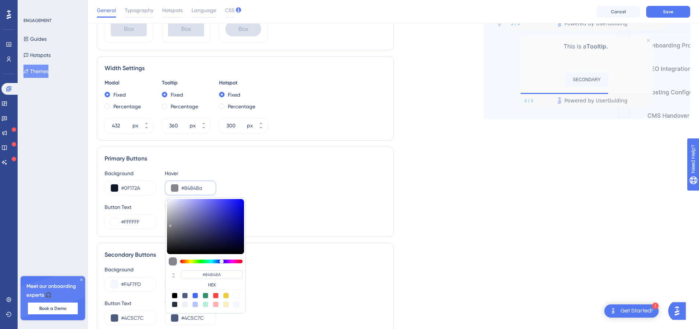
scroll to position [330, 0]
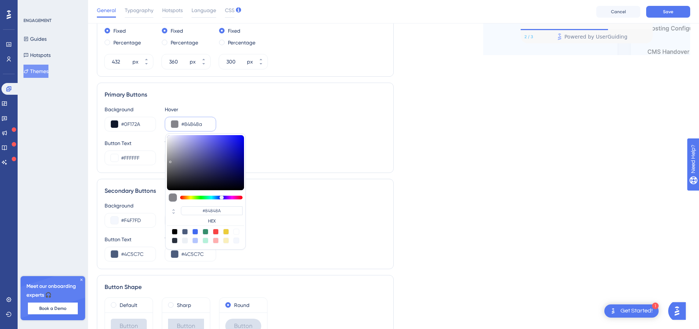
click at [205, 124] on input "#84848a" at bounding box center [195, 124] width 29 height 9
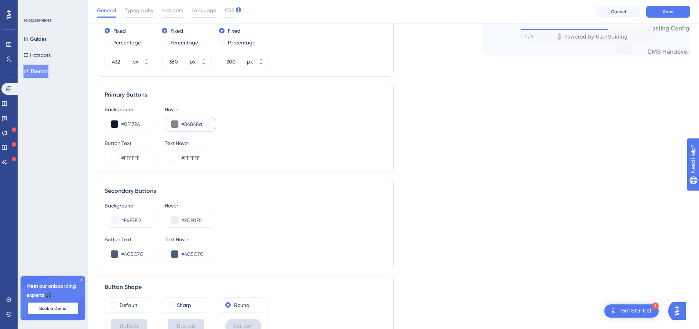
click at [205, 124] on input "#84848a" at bounding box center [195, 124] width 29 height 9
paste input "0F172A"
click at [175, 123] on button at bounding box center [174, 123] width 7 height 7
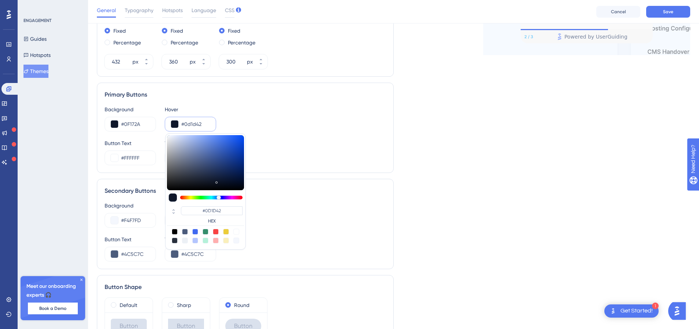
click at [228, 176] on div at bounding box center [205, 162] width 77 height 55
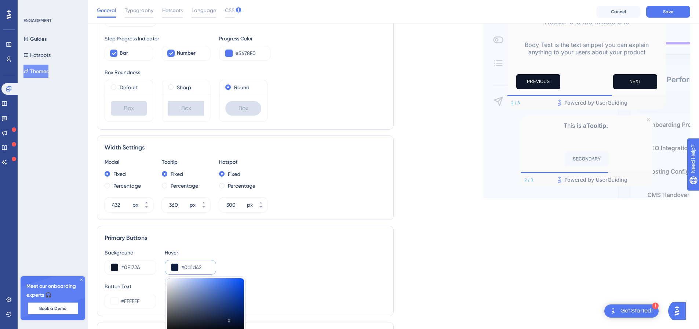
scroll to position [220, 0]
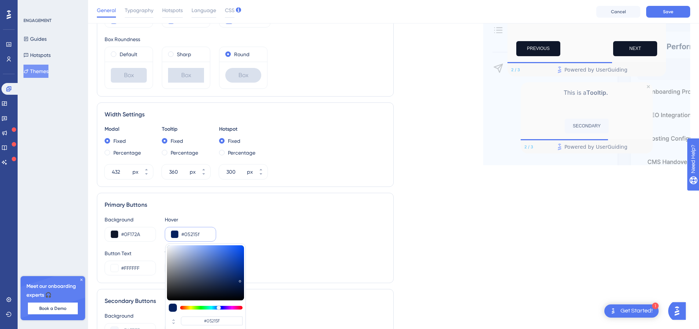
click at [239, 279] on div at bounding box center [205, 272] width 77 height 55
click at [201, 231] on input "#05215f" at bounding box center [195, 234] width 29 height 9
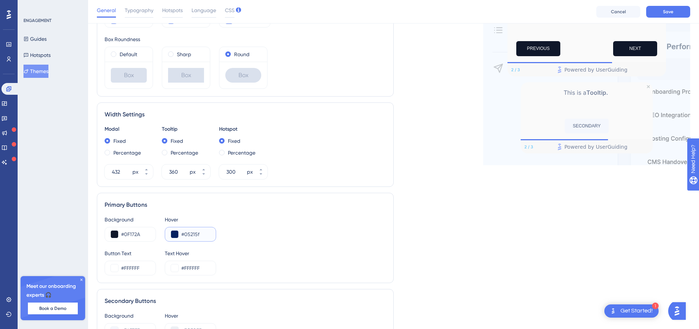
paste input "344054"
click at [281, 219] on div "Background #0F172A Hover #344054" at bounding box center [245, 228] width 281 height 26
drag, startPoint x: 672, startPoint y: 10, endPoint x: 257, endPoint y: 173, distance: 446.2
click at [328, 156] on div "Performance Users Engagement Widgets Feedback Product Updates Knowledge Base AI…" at bounding box center [393, 127] width 611 height 695
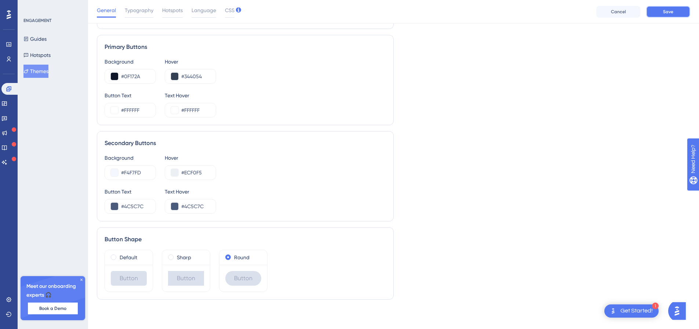
scroll to position [341, 0]
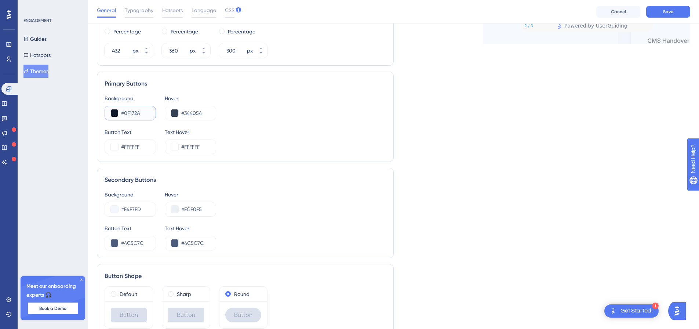
click at [144, 110] on input "#0F172A" at bounding box center [135, 113] width 29 height 9
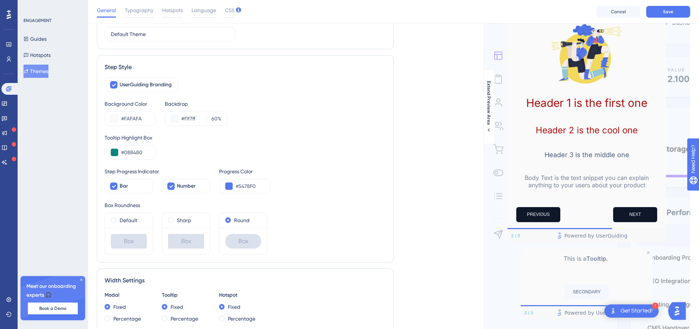
scroll to position [48, 0]
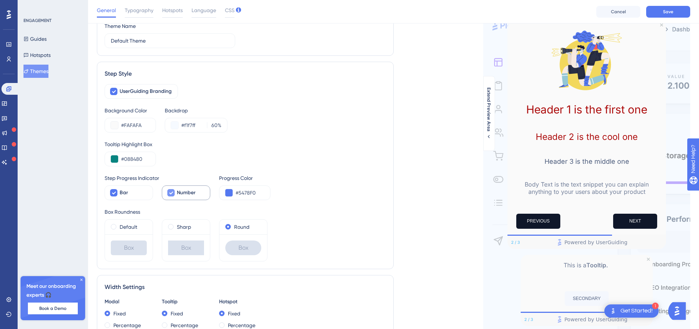
click at [183, 192] on span "Number" at bounding box center [186, 192] width 19 height 9
click at [145, 187] on label "Bar" at bounding box center [129, 192] width 48 height 15
click at [172, 189] on div at bounding box center [170, 192] width 7 height 7
click at [131, 187] on label "Bar" at bounding box center [129, 192] width 48 height 15
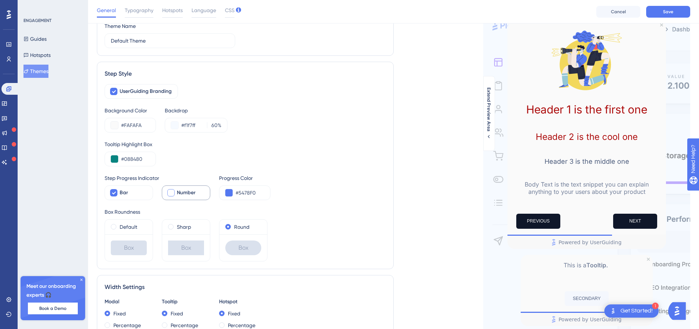
click at [173, 190] on div at bounding box center [170, 192] width 7 height 7
click at [135, 189] on div "Bar" at bounding box center [133, 192] width 27 height 9
click at [175, 189] on div at bounding box center [171, 192] width 9 height 9
click at [133, 191] on div "Bar" at bounding box center [133, 192] width 27 height 9
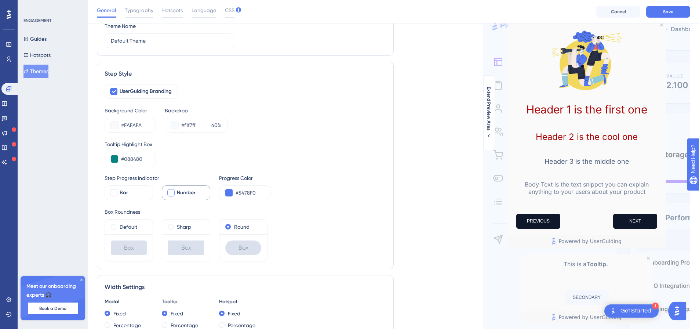
click at [174, 194] on div at bounding box center [170, 192] width 7 height 7
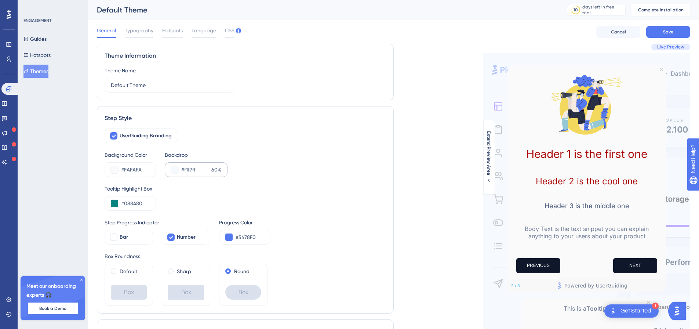
scroll to position [0, 0]
click at [171, 170] on button at bounding box center [174, 169] width 7 height 7
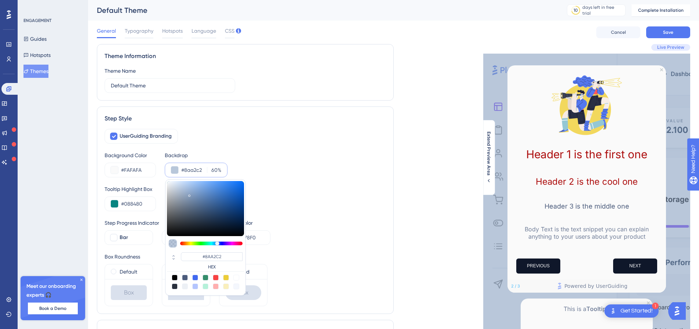
click at [189, 194] on div at bounding box center [205, 208] width 77 height 55
click at [201, 193] on div at bounding box center [205, 208] width 77 height 55
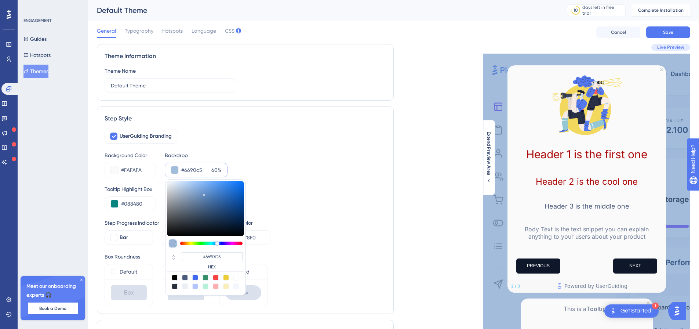
click at [204, 193] on div at bounding box center [205, 208] width 77 height 55
click at [209, 185] on div at bounding box center [205, 208] width 77 height 55
click at [206, 194] on div at bounding box center [205, 208] width 77 height 55
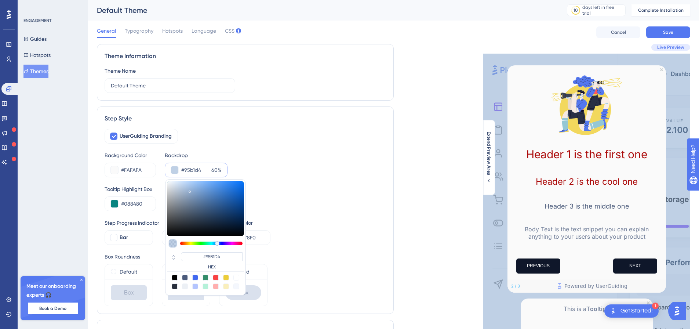
click at [190, 190] on div at bounding box center [205, 208] width 77 height 55
click at [212, 169] on input "60" at bounding box center [213, 169] width 8 height 9
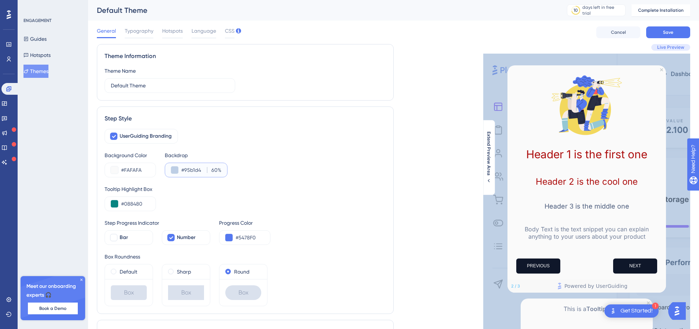
click at [214, 170] on input "60" at bounding box center [213, 169] width 8 height 9
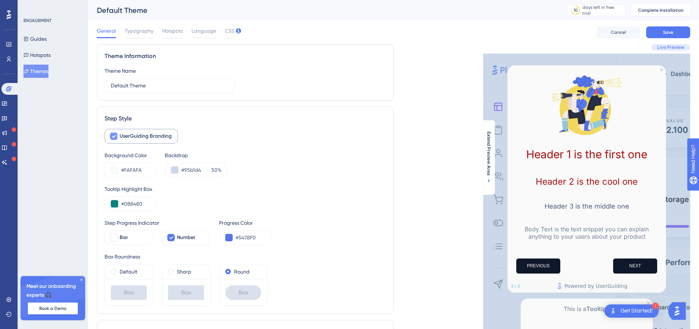
click at [112, 136] on icon at bounding box center [114, 136] width 4 height 3
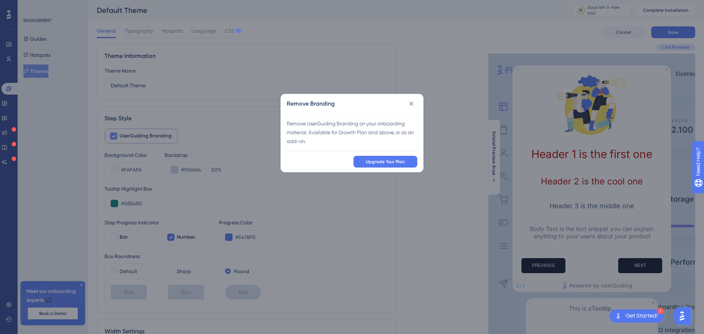
click at [112, 136] on div "Remove Branding Remove UserGuiding Branding on your onboarding material. Availa…" at bounding box center [352, 167] width 704 height 334
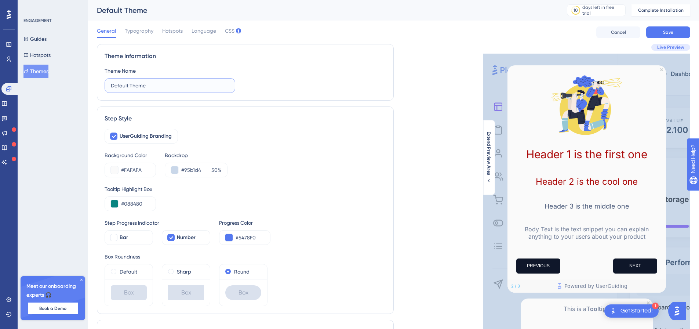
click at [180, 85] on input "Default Theme" at bounding box center [170, 85] width 118 height 8
click at [261, 129] on div "UserGuiding Branding" at bounding box center [245, 136] width 281 height 15
click at [685, 31] on button "Save" at bounding box center [668, 32] width 44 height 12
click at [10, 85] on link at bounding box center [10, 89] width 18 height 12
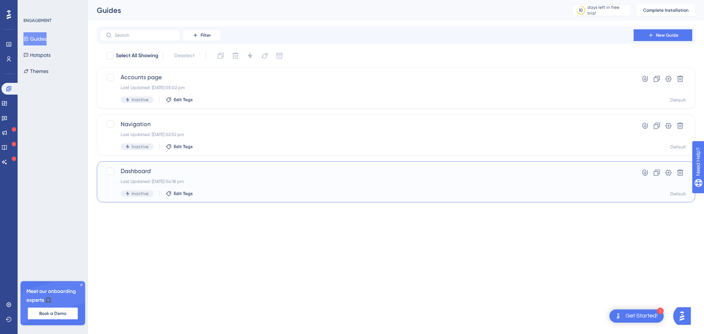
click at [616, 173] on div "Dashboard Last Updated: [DATE] 04:18 pm Inactive Edit Tags Hyperlink Clone Sett…" at bounding box center [396, 182] width 580 height 30
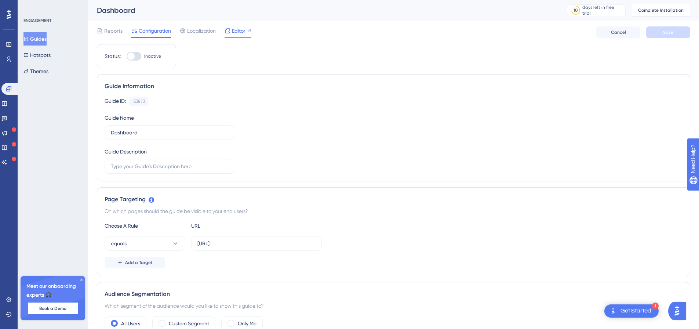
click at [241, 29] on span "Editor" at bounding box center [239, 30] width 14 height 9
click at [48, 70] on button "Themes" at bounding box center [35, 71] width 25 height 13
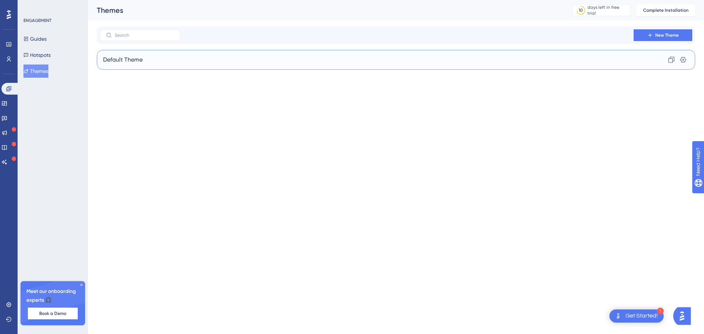
click at [159, 58] on div "Default Theme Clone Settings" at bounding box center [396, 60] width 599 height 20
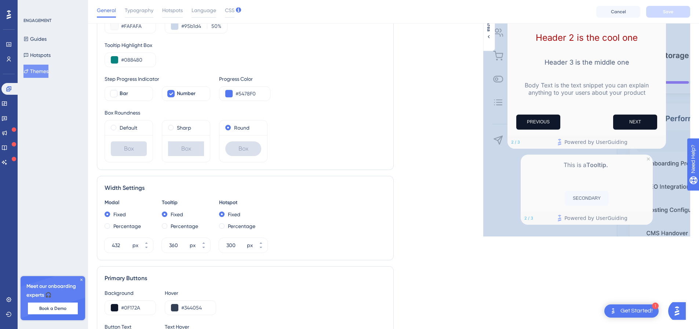
scroll to position [257, 0]
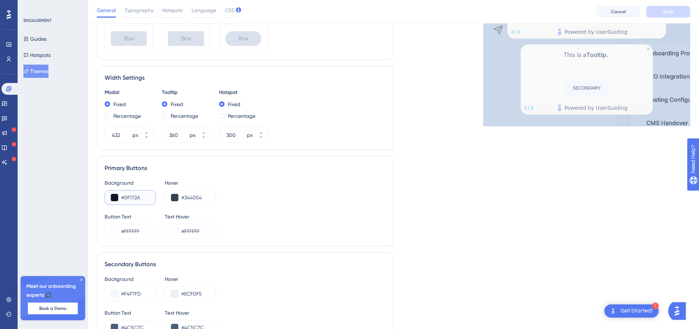
click at [147, 197] on input "#0F172A" at bounding box center [135, 197] width 29 height 9
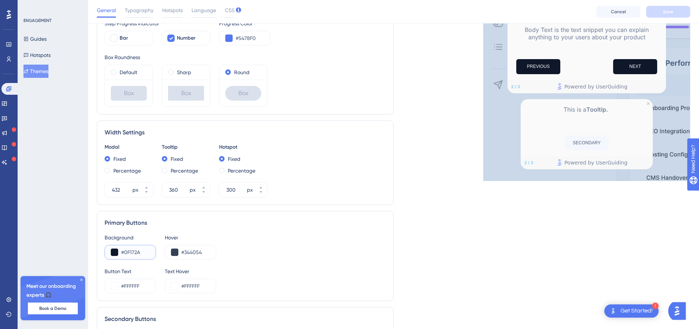
scroll to position [73, 0]
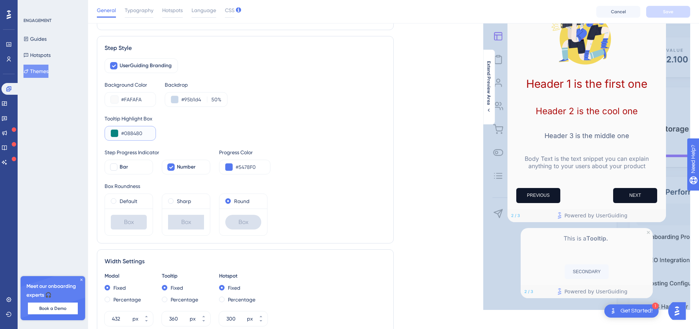
click at [146, 133] on input "#088480" at bounding box center [135, 133] width 29 height 9
paste input "F172"
click at [665, 14] on span "Save" at bounding box center [668, 12] width 10 height 6
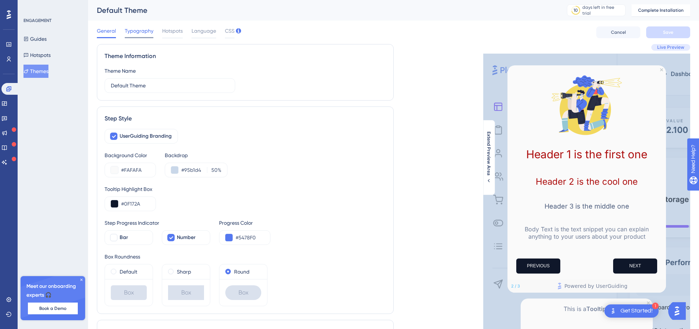
click at [135, 32] on span "Typography" at bounding box center [139, 30] width 29 height 9
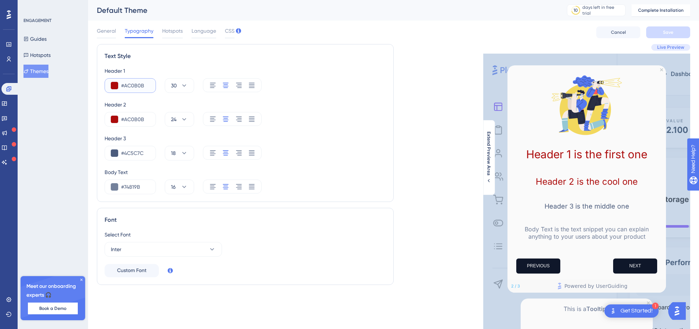
click at [136, 87] on input "#AC0B0B" at bounding box center [135, 85] width 29 height 9
click at [114, 33] on span "General" at bounding box center [106, 30] width 19 height 9
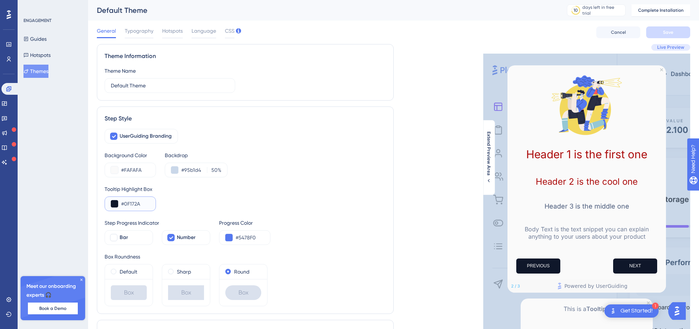
click at [146, 203] on input "#0F172A" at bounding box center [135, 203] width 29 height 9
paste input "AC0B0B"
click at [217, 201] on div "Tooltip Highlight Box #AC0B0B" at bounding box center [245, 197] width 281 height 26
click at [662, 33] on button "Save" at bounding box center [668, 32] width 44 height 12
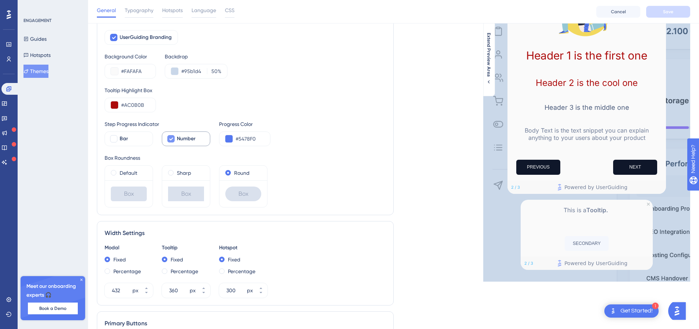
scroll to position [110, 0]
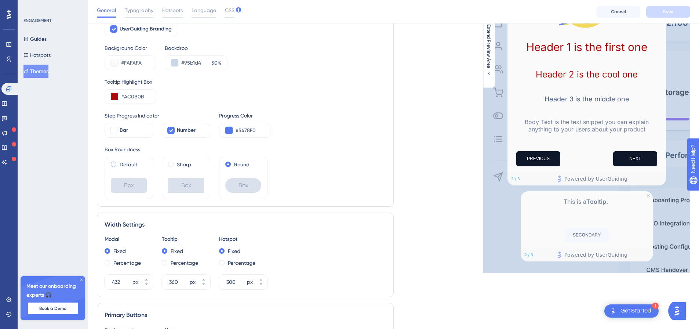
click at [124, 165] on label "Default" at bounding box center [129, 164] width 18 height 9
click at [657, 11] on button "Save" at bounding box center [668, 12] width 44 height 12
click at [610, 14] on button "Cancel" at bounding box center [618, 12] width 44 height 12
